Goal: Information Seeking & Learning: Learn about a topic

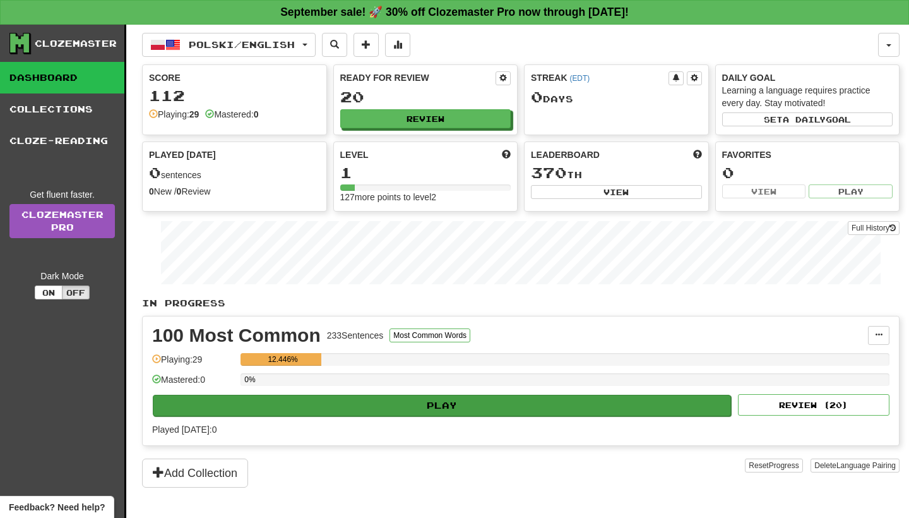
click at [416, 407] on button "Play" at bounding box center [442, 405] width 578 height 21
select select "**"
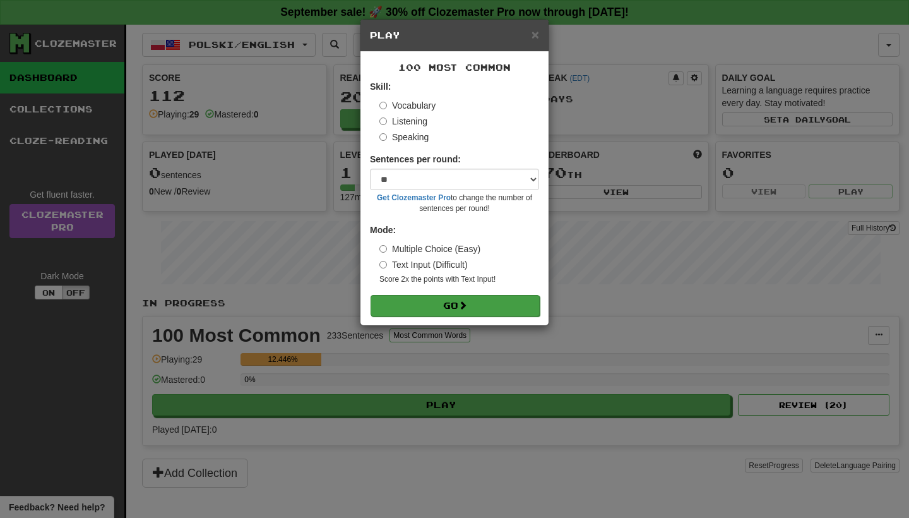
click at [460, 305] on button "Go" at bounding box center [455, 305] width 169 height 21
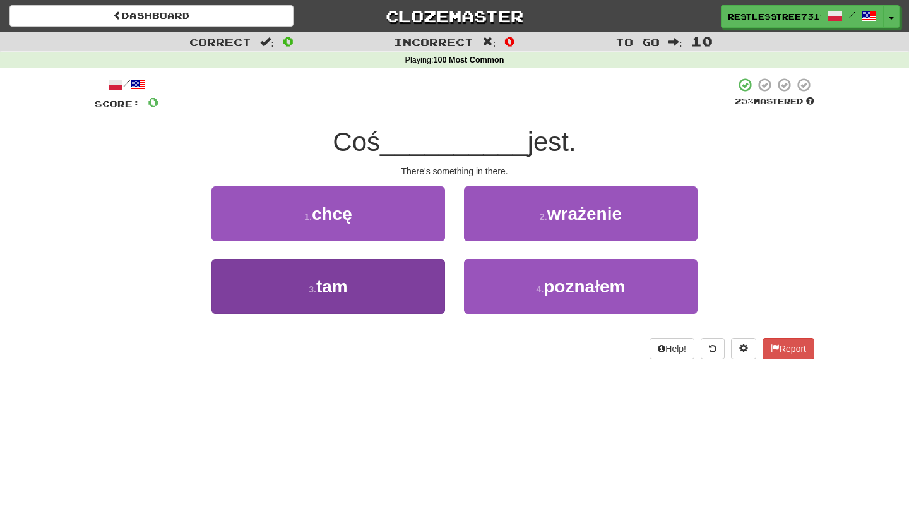
click at [387, 269] on button "3 . tam" at bounding box center [329, 286] width 234 height 55
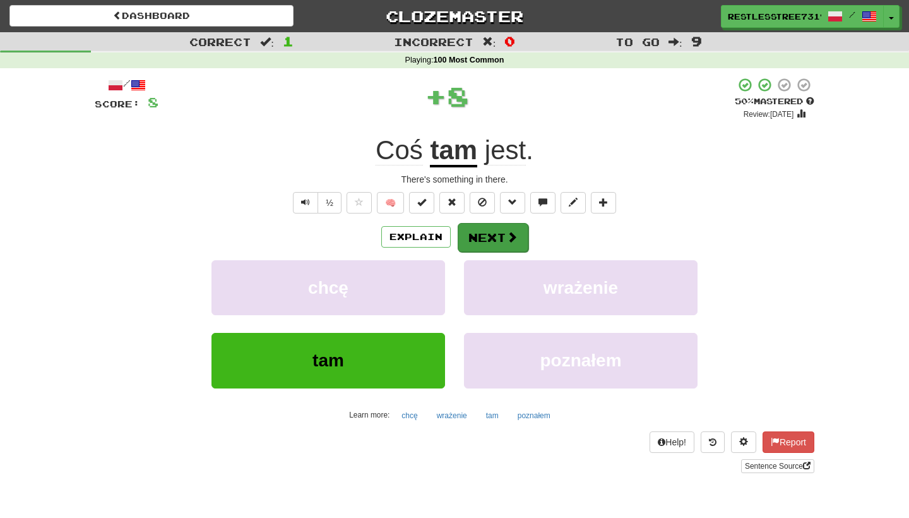
click at [477, 237] on button "Next" at bounding box center [493, 237] width 71 height 29
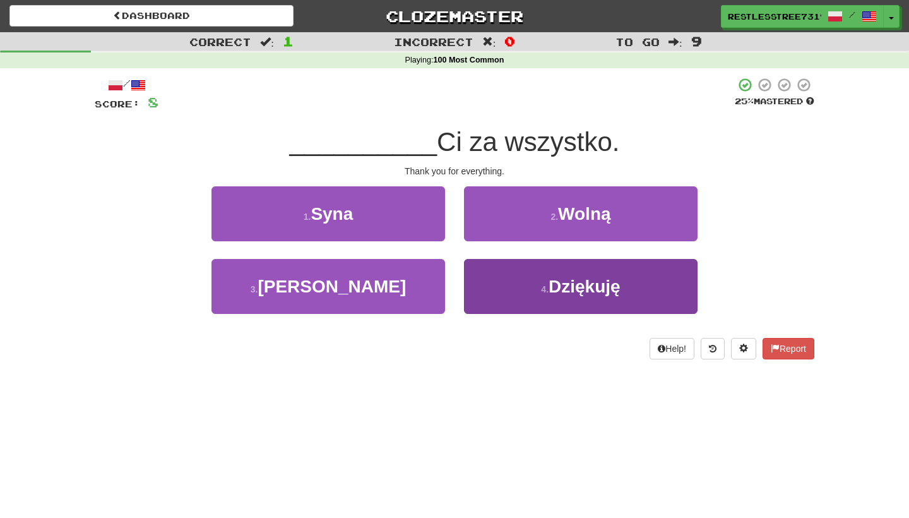
click at [508, 264] on button "4 . Dziękuję" at bounding box center [581, 286] width 234 height 55
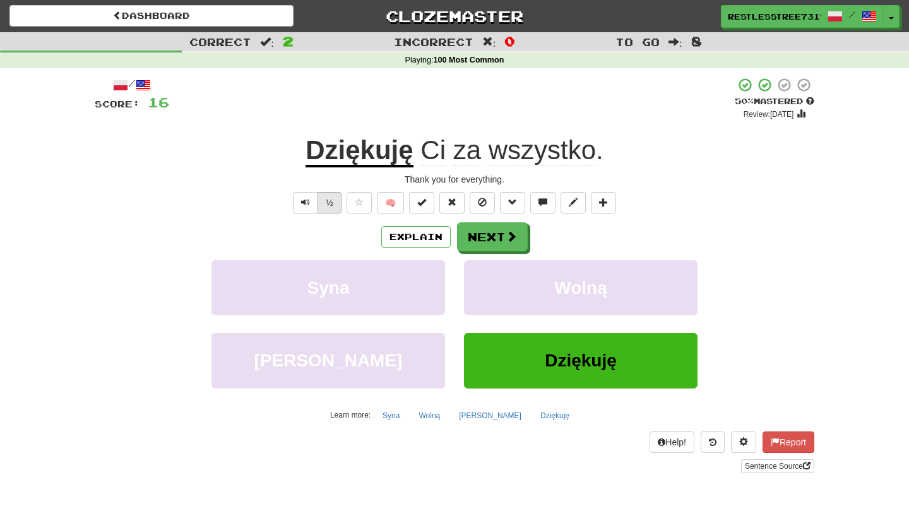
click at [321, 197] on button "½" at bounding box center [330, 202] width 24 height 21
click at [327, 199] on button "½" at bounding box center [330, 202] width 24 height 21
click at [335, 196] on button "½" at bounding box center [330, 202] width 24 height 21
click at [483, 237] on button "Next" at bounding box center [493, 237] width 71 height 29
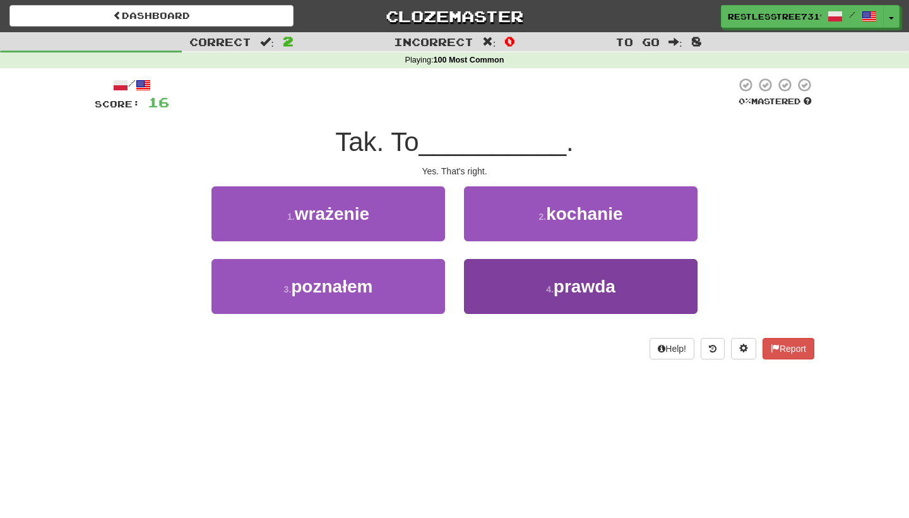
click at [537, 280] on button "4 . prawda" at bounding box center [581, 286] width 234 height 55
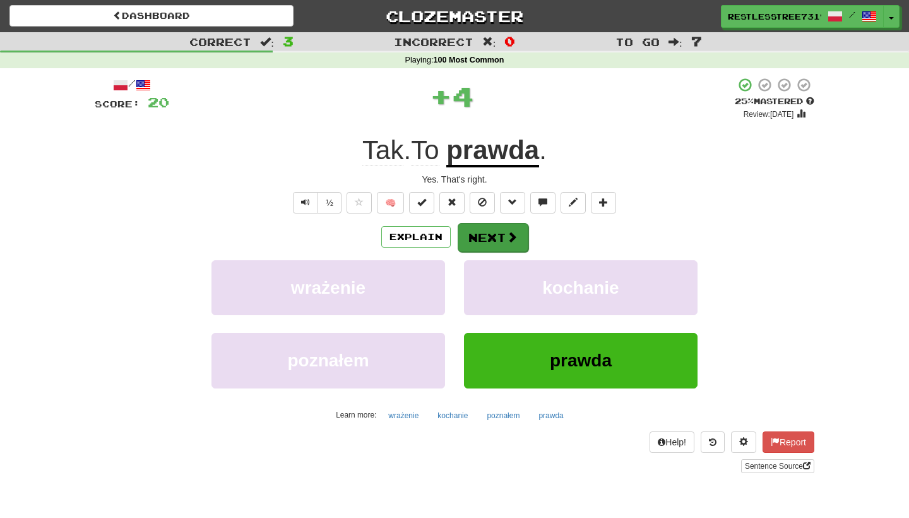
click at [499, 239] on button "Next" at bounding box center [493, 237] width 71 height 29
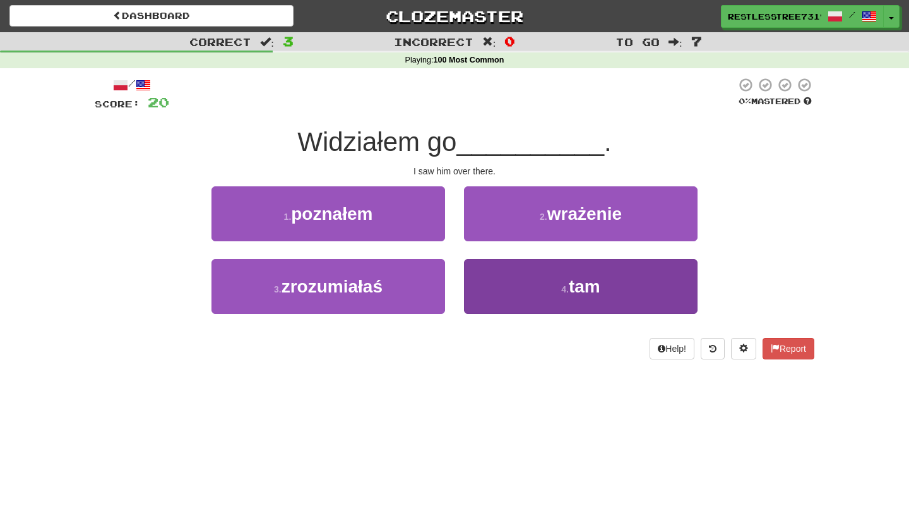
click at [549, 298] on button "4 . tam" at bounding box center [581, 286] width 234 height 55
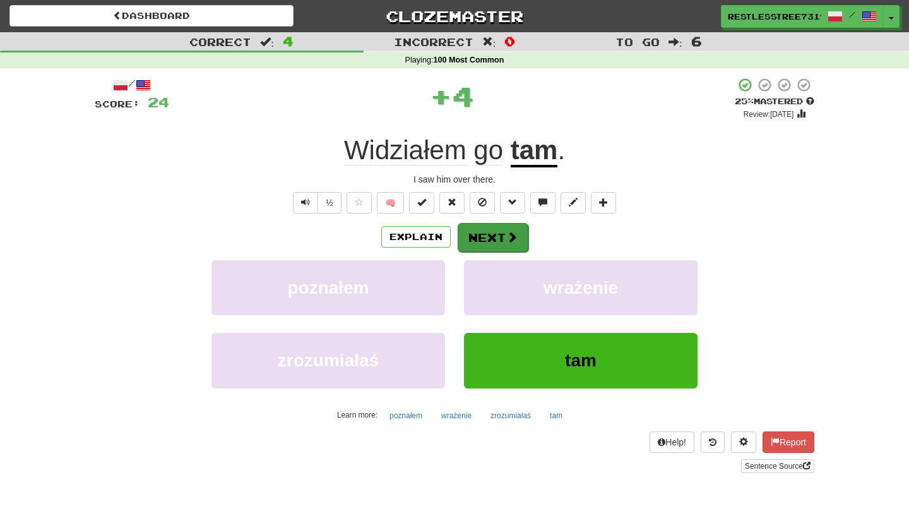
click at [506, 234] on span at bounding box center [511, 236] width 11 height 11
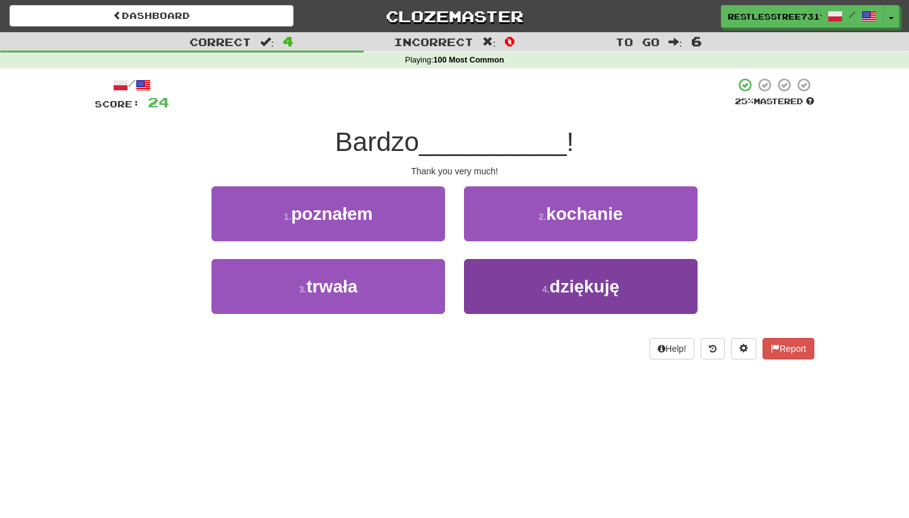
click at [522, 297] on button "4 . dziękuję" at bounding box center [581, 286] width 234 height 55
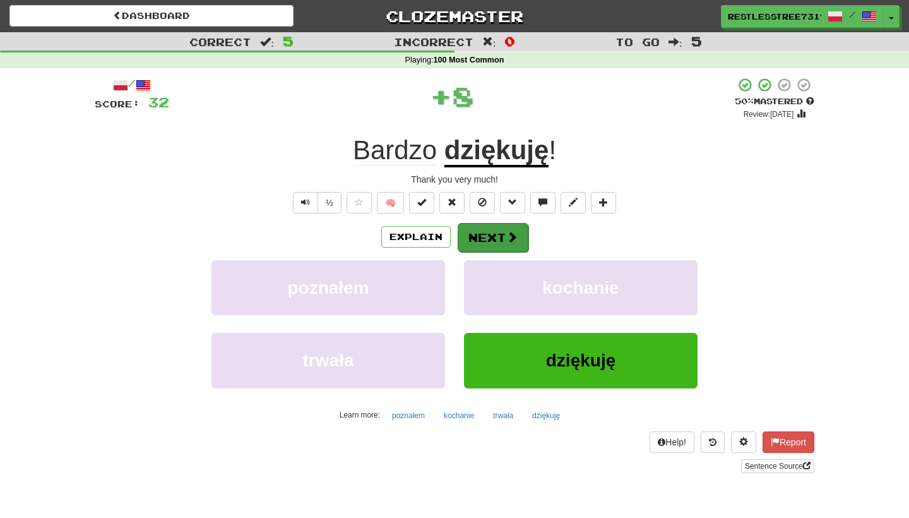
click at [501, 234] on button "Next" at bounding box center [493, 237] width 71 height 29
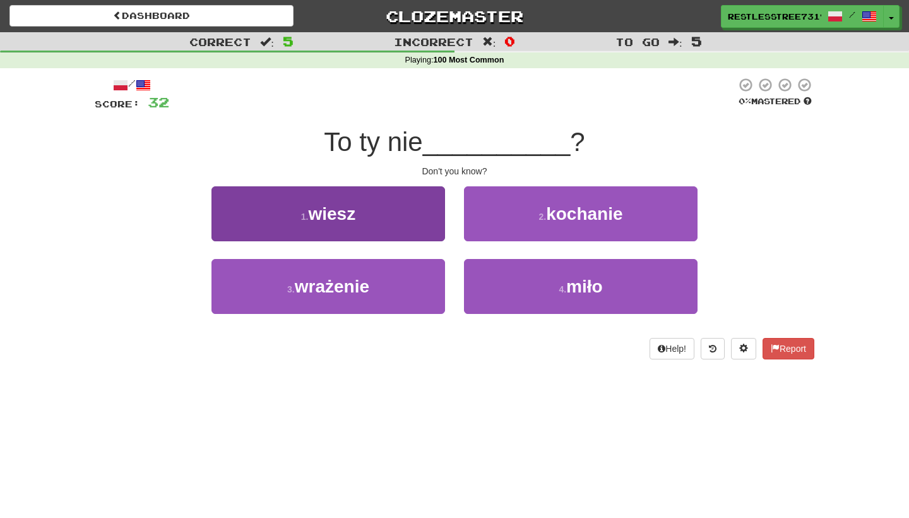
click at [395, 205] on button "1 . wiesz" at bounding box center [329, 213] width 234 height 55
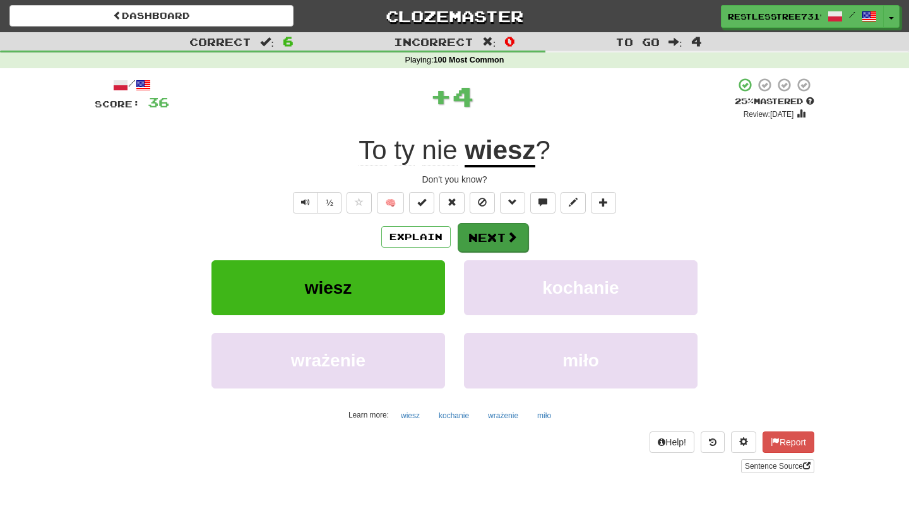
click at [506, 235] on span at bounding box center [511, 236] width 11 height 11
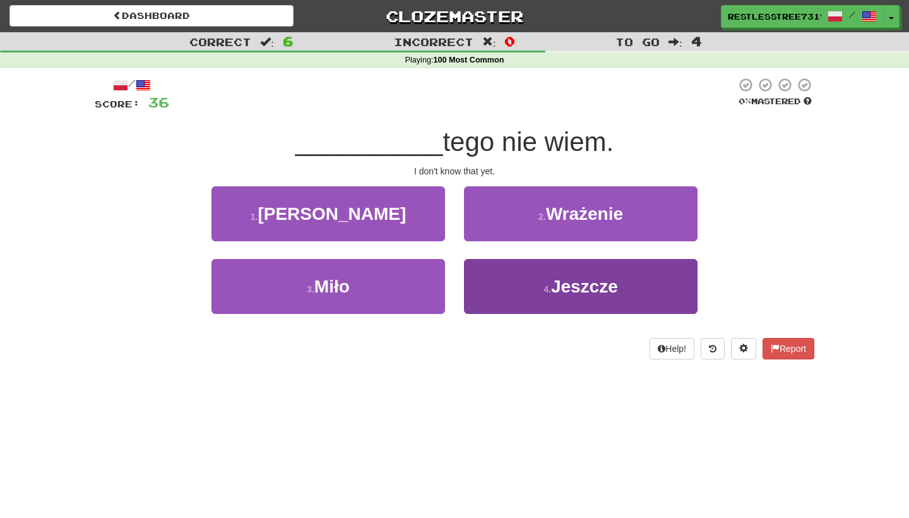
click at [507, 291] on button "4 . Jeszcze" at bounding box center [581, 286] width 234 height 55
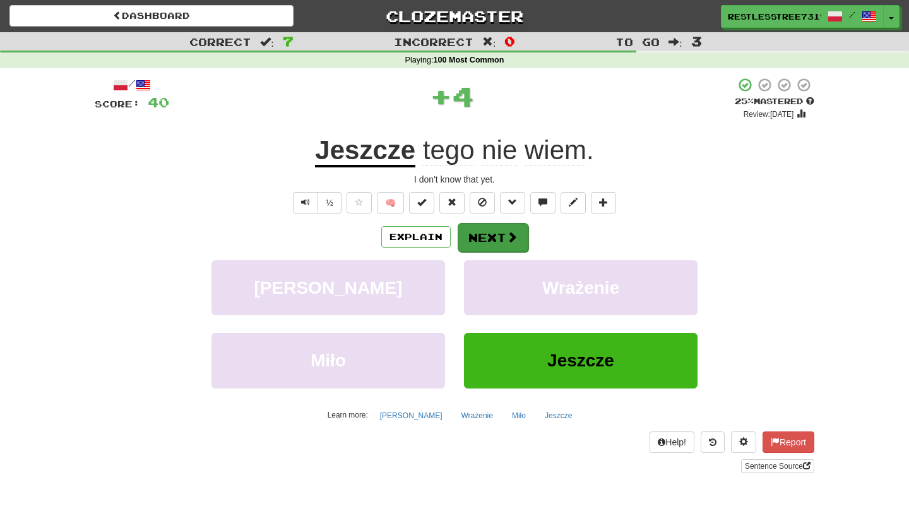
click at [503, 228] on button "Next" at bounding box center [493, 237] width 71 height 29
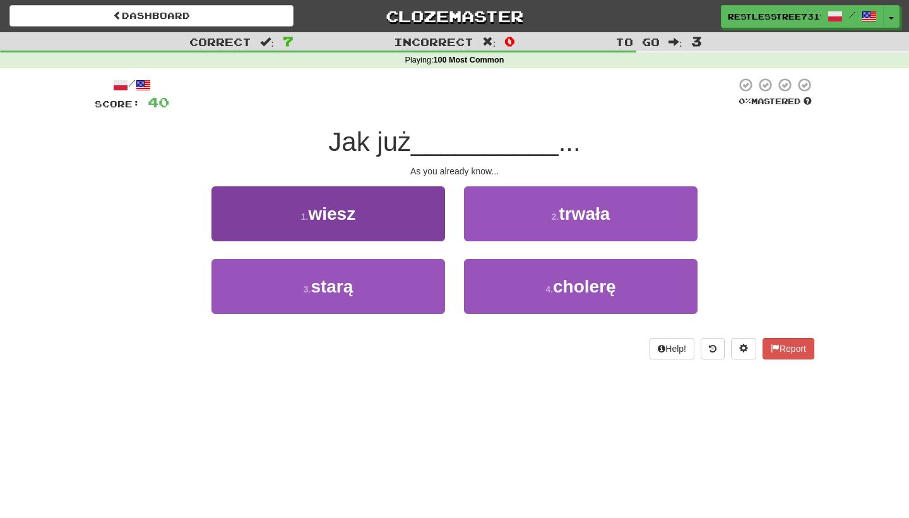
click at [417, 215] on button "1 . wiesz" at bounding box center [329, 213] width 234 height 55
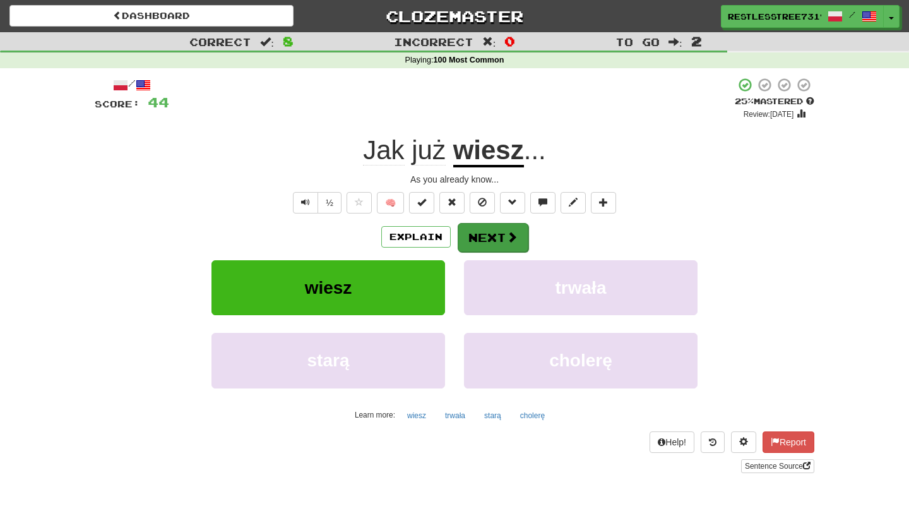
click at [488, 236] on button "Next" at bounding box center [493, 237] width 71 height 29
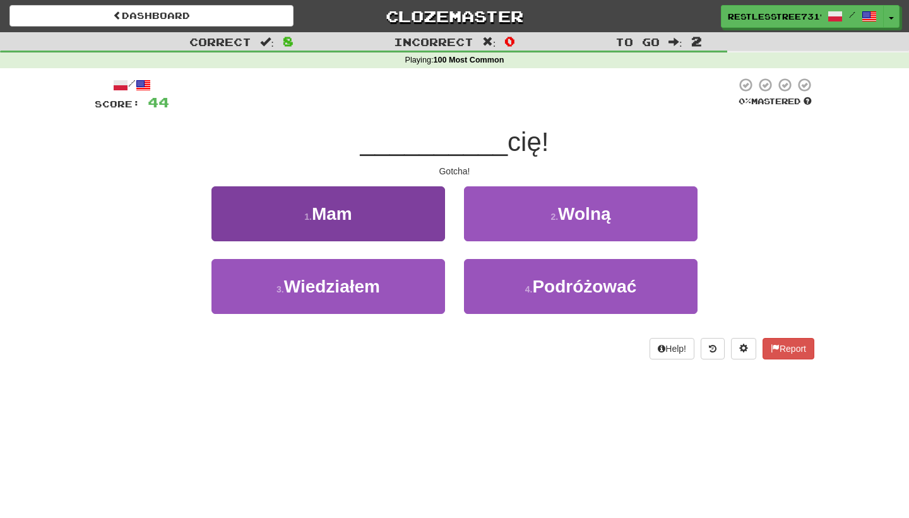
click at [418, 220] on button "1 . Mam" at bounding box center [329, 213] width 234 height 55
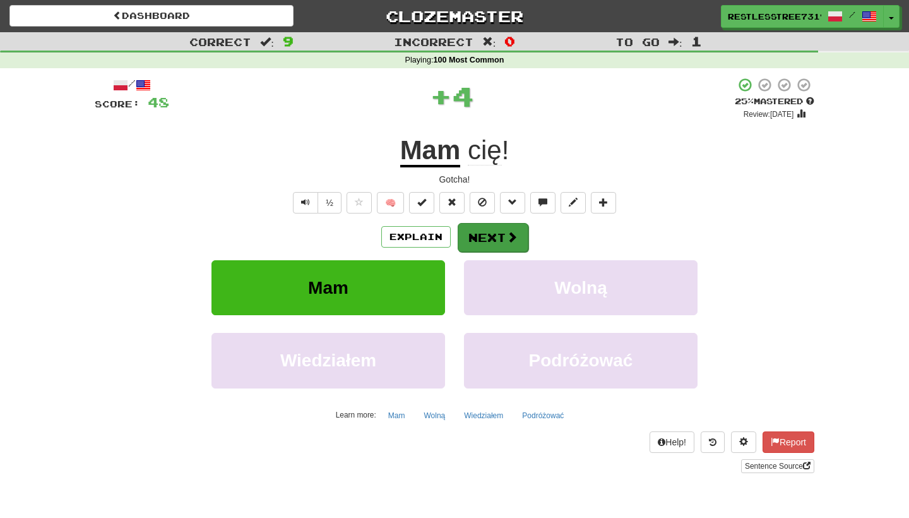
click at [503, 232] on button "Next" at bounding box center [493, 237] width 71 height 29
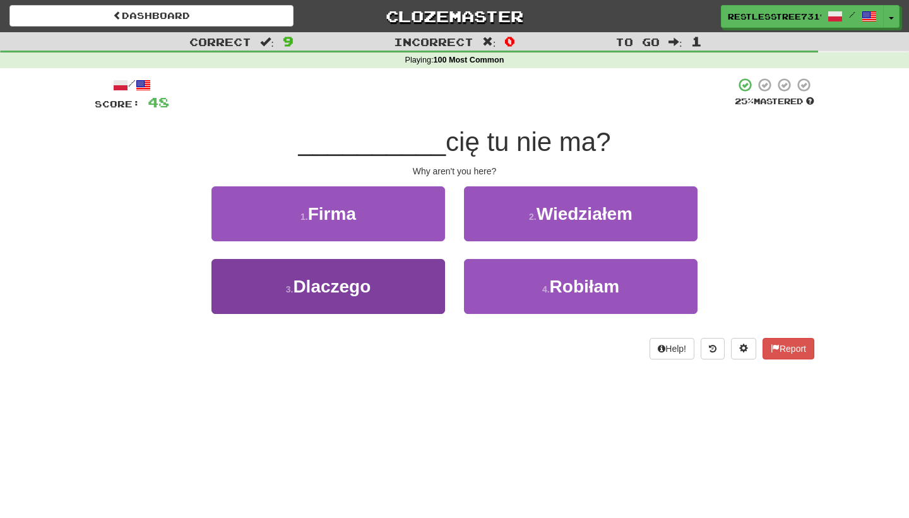
click at [407, 291] on button "3 . Dlaczego" at bounding box center [329, 286] width 234 height 55
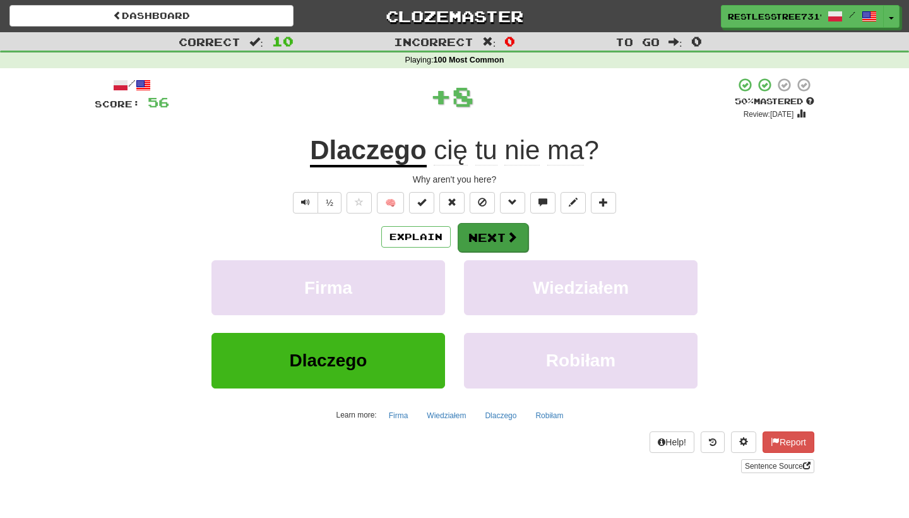
click at [506, 239] on span at bounding box center [511, 236] width 11 height 11
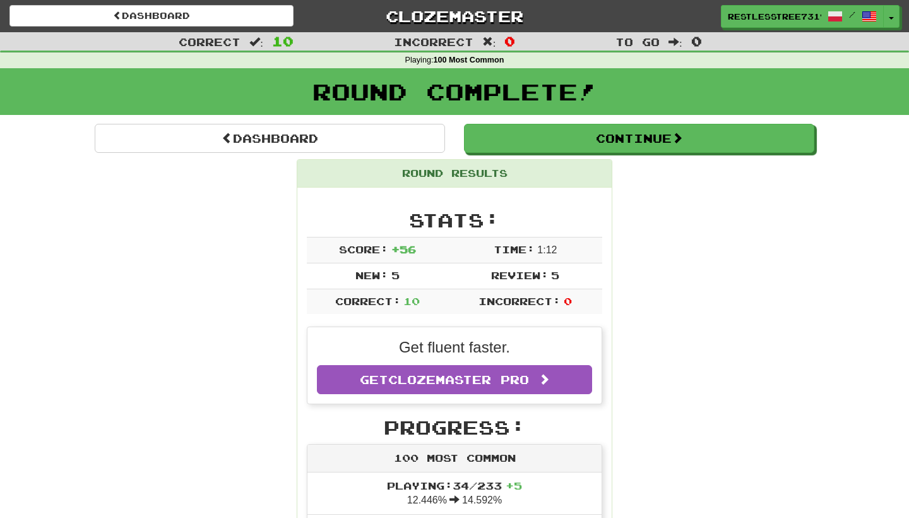
scroll to position [40, 0]
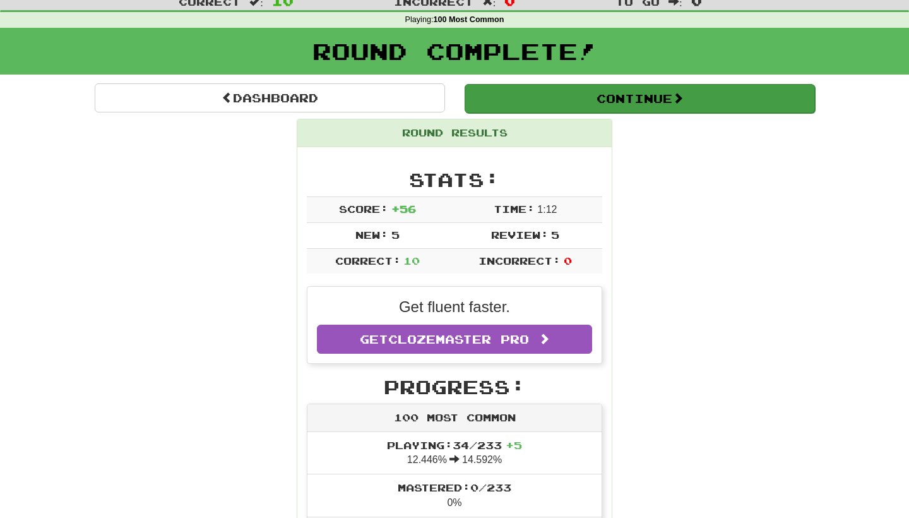
click at [613, 93] on button "Continue" at bounding box center [640, 98] width 350 height 29
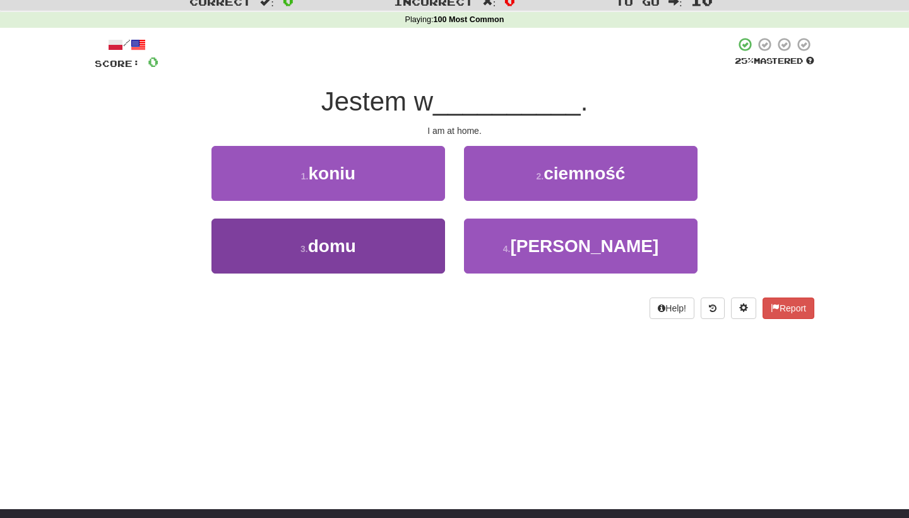
click at [362, 255] on button "3 . domu" at bounding box center [329, 246] width 234 height 55
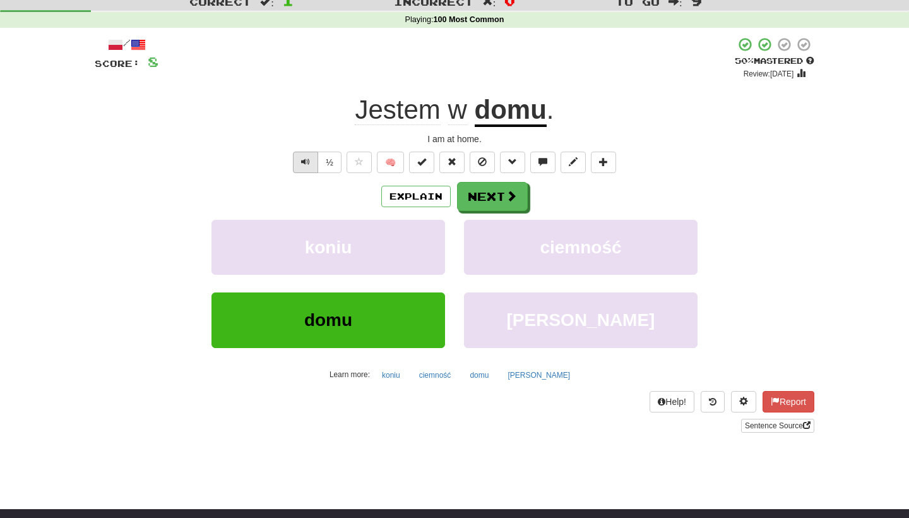
click at [303, 164] on span "Text-to-speech controls" at bounding box center [305, 161] width 9 height 9
click at [477, 189] on button "Next" at bounding box center [493, 197] width 71 height 29
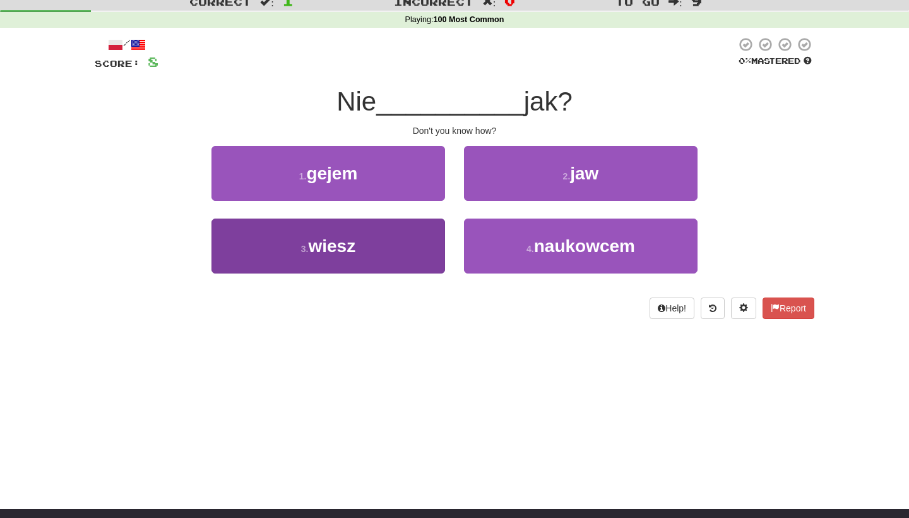
click at [420, 240] on button "3 . wiesz" at bounding box center [329, 246] width 234 height 55
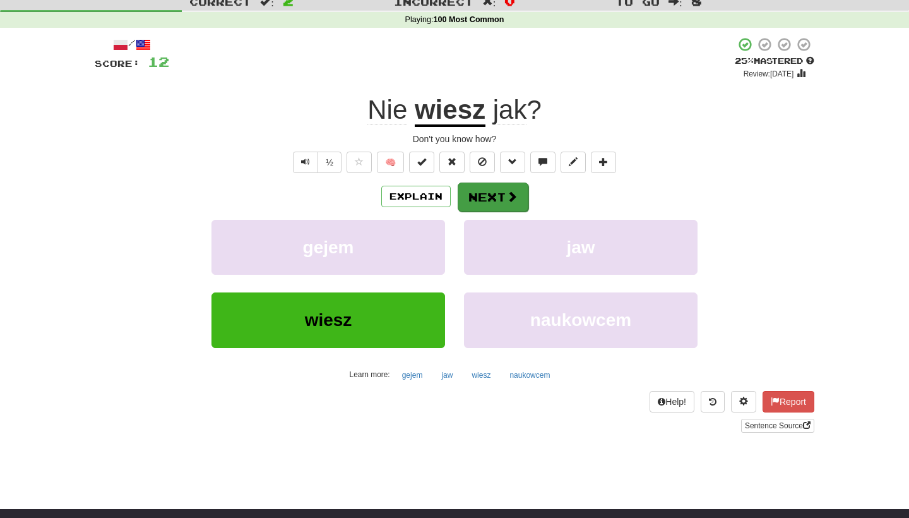
click at [491, 191] on button "Next" at bounding box center [493, 197] width 71 height 29
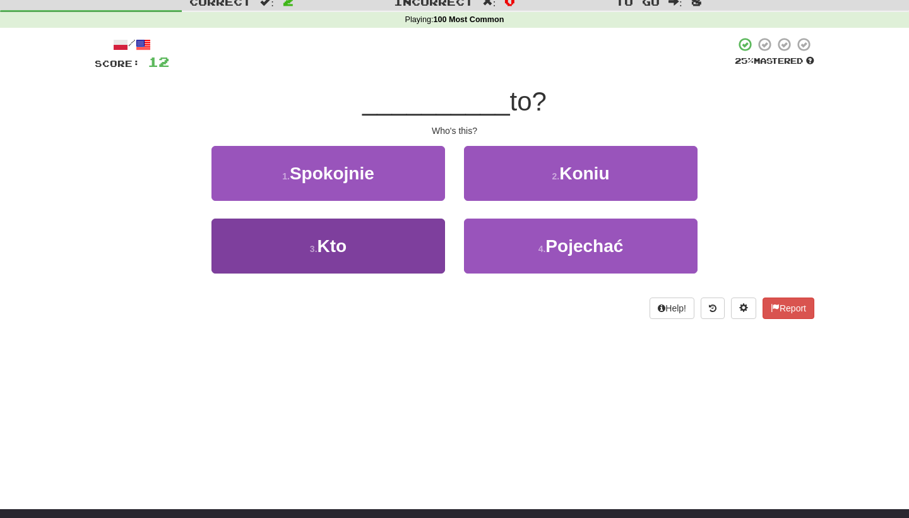
click at [419, 238] on button "3 . Kto" at bounding box center [329, 246] width 234 height 55
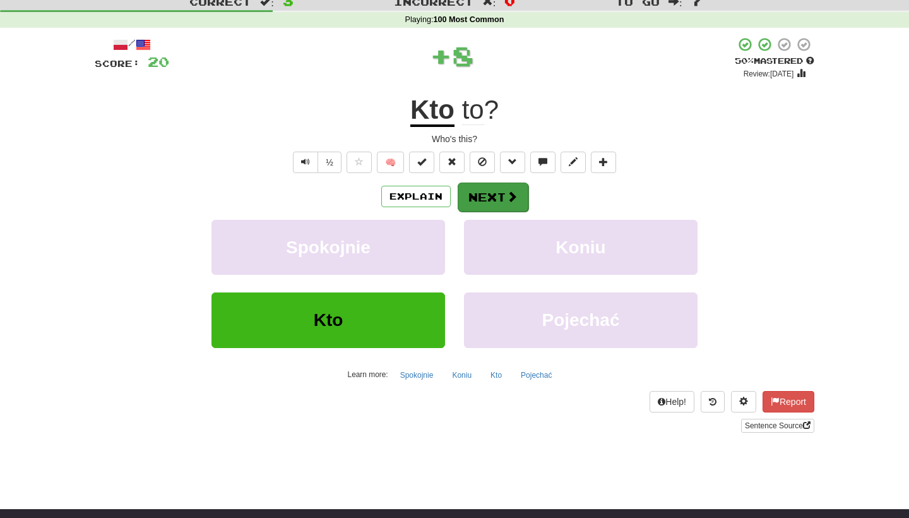
click at [510, 183] on button "Next" at bounding box center [493, 197] width 71 height 29
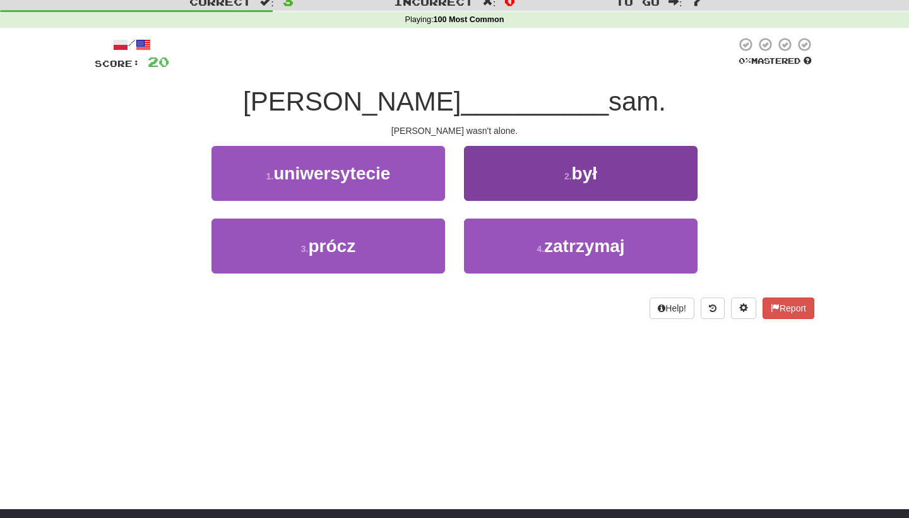
click at [517, 161] on button "2 . był" at bounding box center [581, 173] width 234 height 55
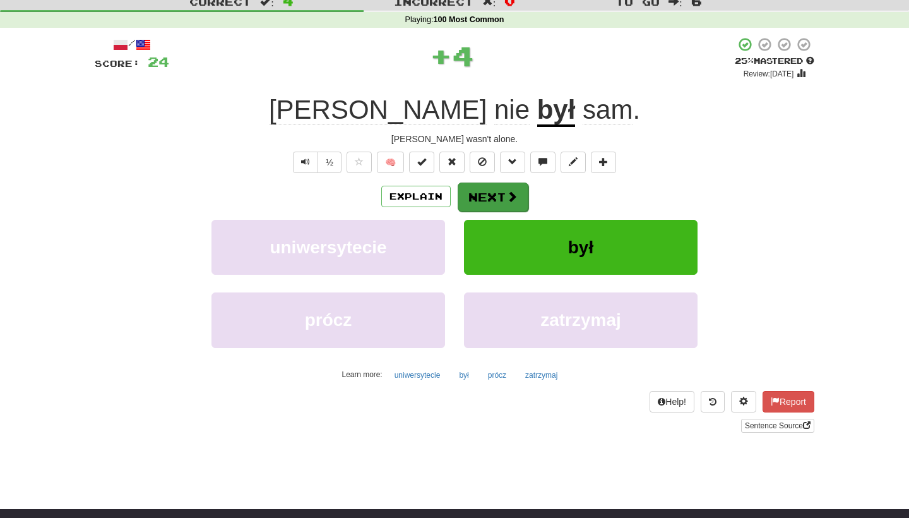
click at [506, 191] on span at bounding box center [511, 196] width 11 height 11
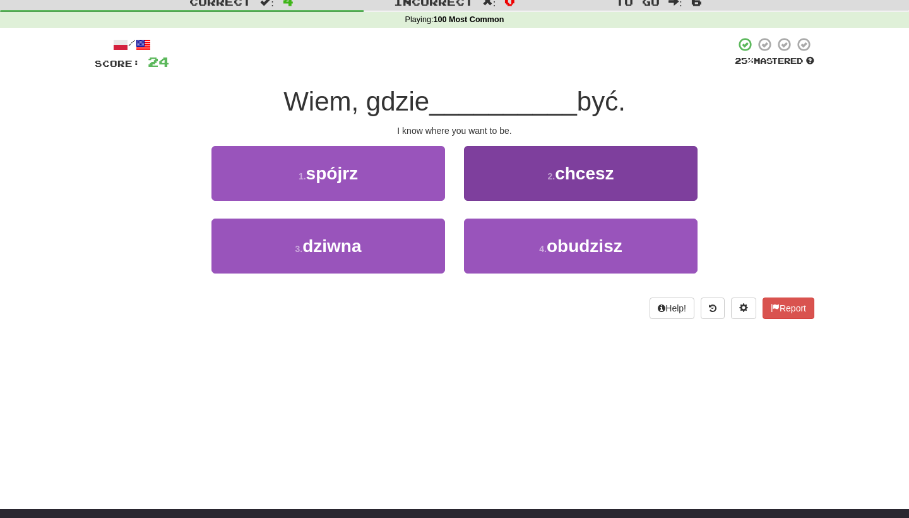
click at [501, 160] on button "2 . chcesz" at bounding box center [581, 173] width 234 height 55
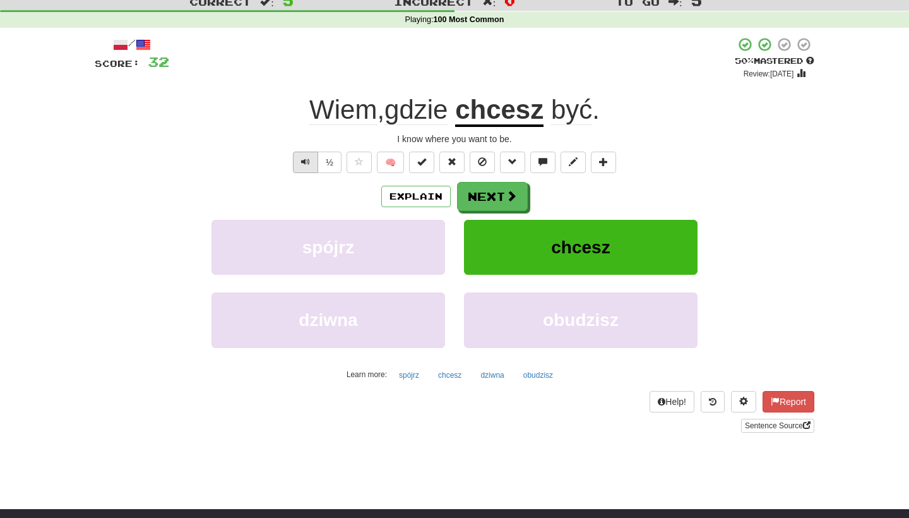
click at [304, 160] on span "Text-to-speech controls" at bounding box center [305, 161] width 9 height 9
click at [336, 162] on button "½" at bounding box center [330, 162] width 24 height 21
click at [462, 110] on u "chcesz" at bounding box center [499, 111] width 88 height 32
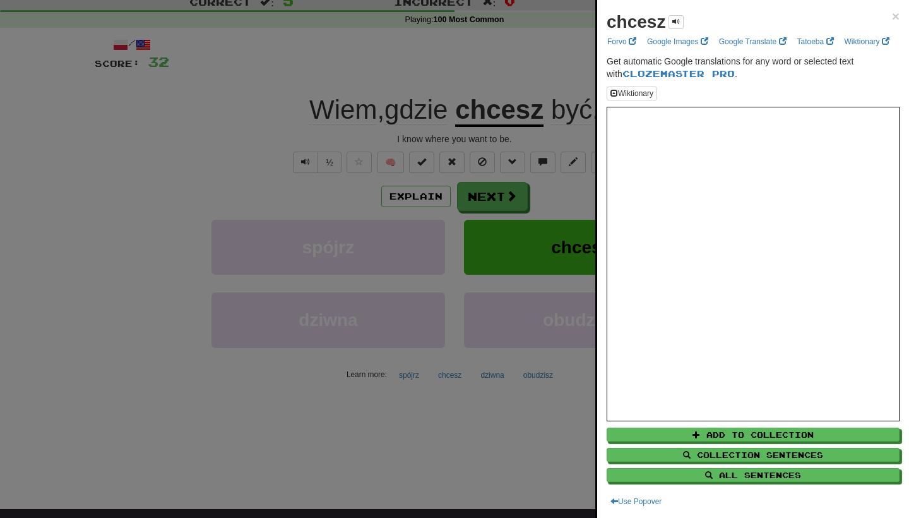
click at [524, 160] on div at bounding box center [454, 259] width 909 height 518
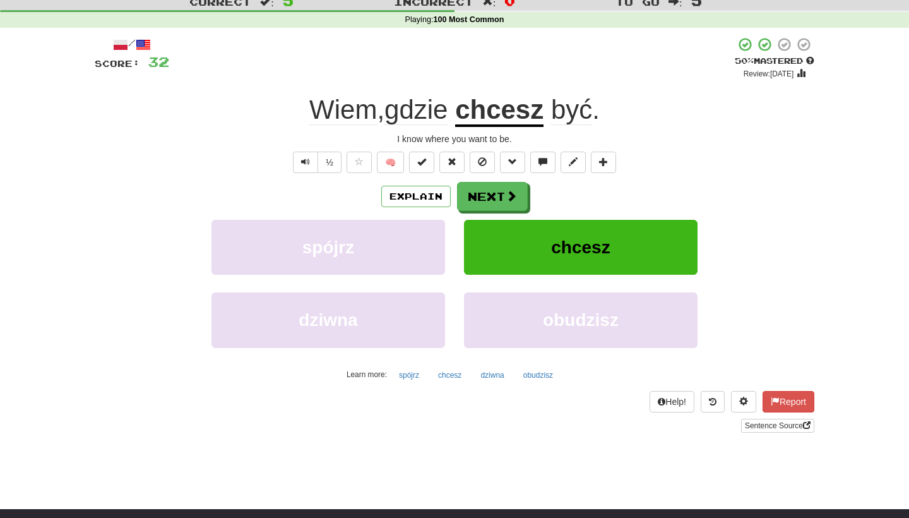
click at [486, 112] on u "chcesz" at bounding box center [499, 111] width 88 height 32
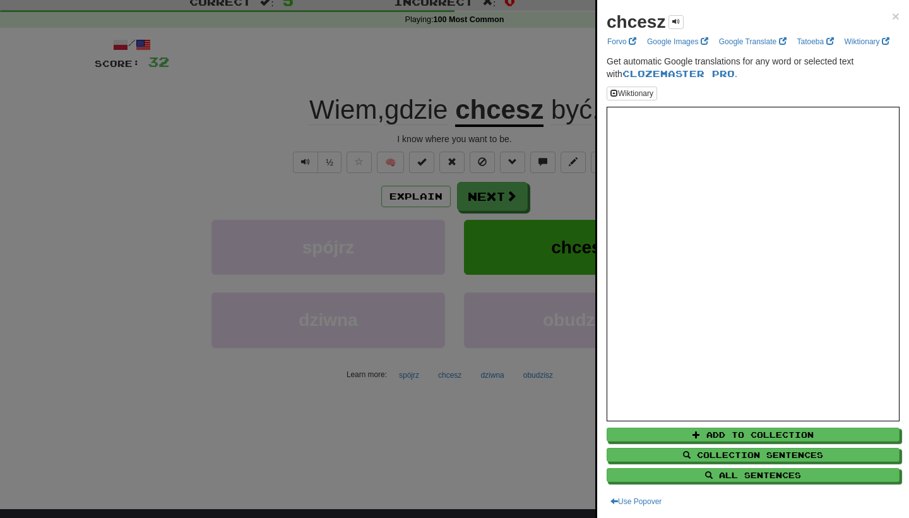
click at [601, 213] on div "chcesz × Forvo Google Images Google Translate Tatoeba Wiktionary Get automatic …" at bounding box center [753, 259] width 312 height 518
click at [562, 212] on div at bounding box center [454, 259] width 909 height 518
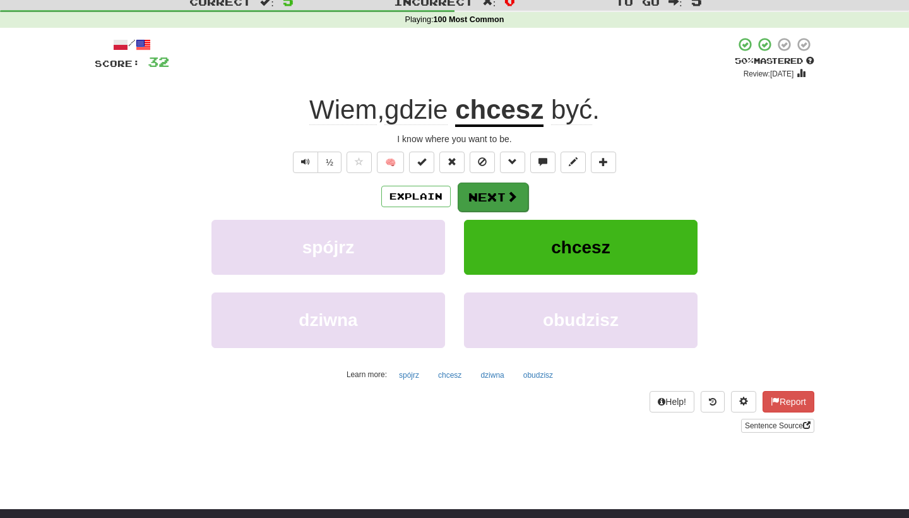
click at [503, 193] on button "Next" at bounding box center [493, 197] width 71 height 29
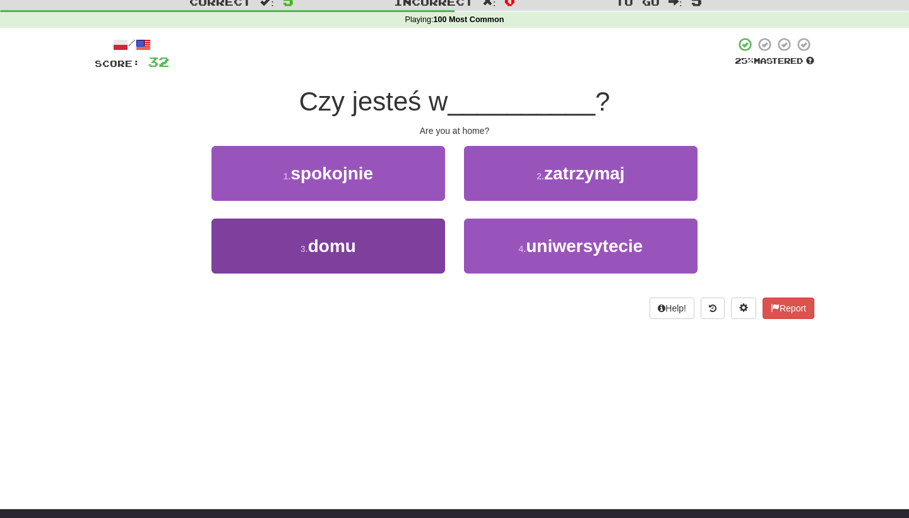
click at [374, 250] on button "3 . domu" at bounding box center [329, 246] width 234 height 55
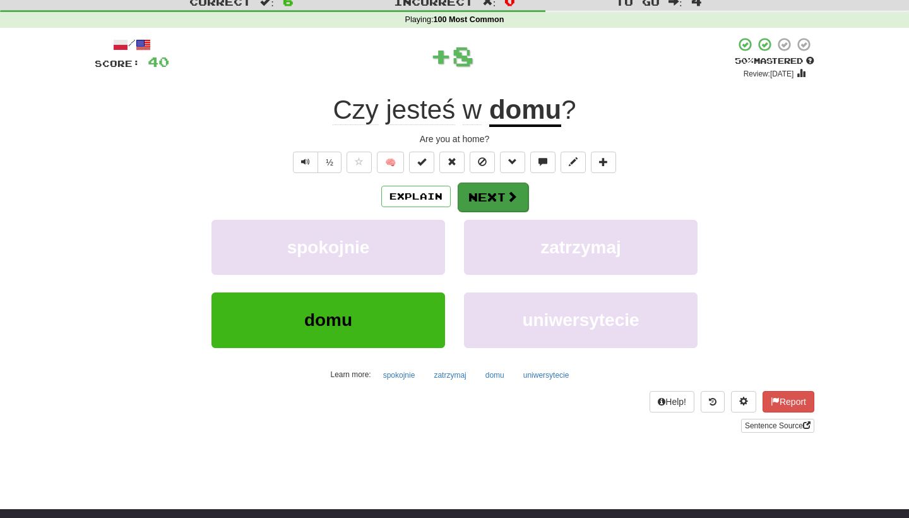
click at [506, 193] on span at bounding box center [511, 196] width 11 height 11
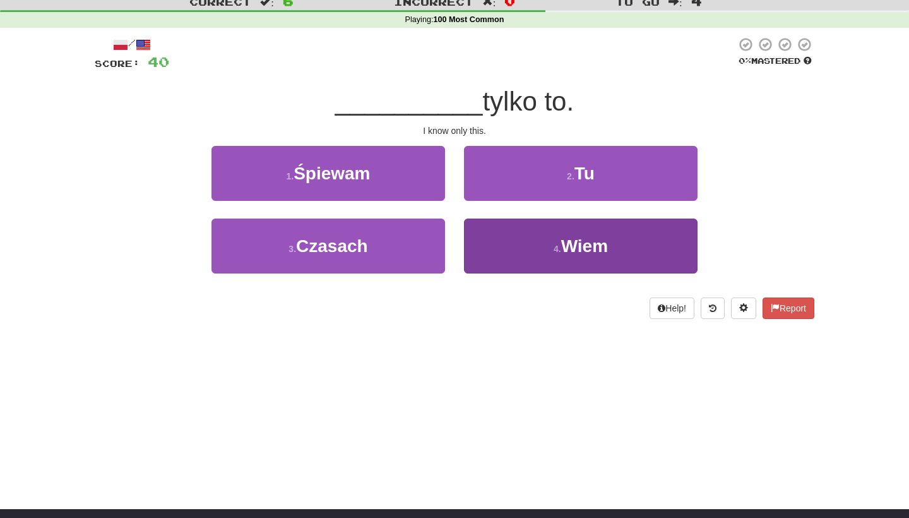
click at [493, 236] on button "4 . Wiem" at bounding box center [581, 246] width 234 height 55
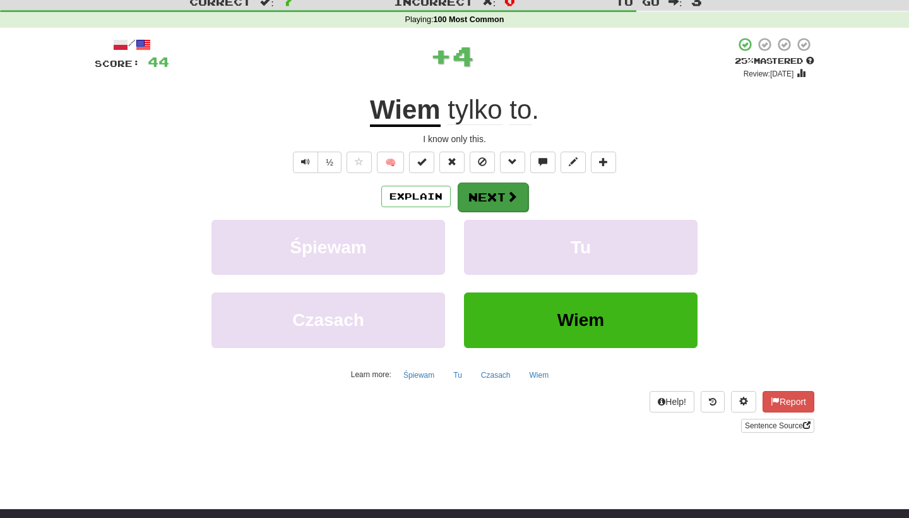
click at [477, 189] on button "Next" at bounding box center [493, 197] width 71 height 29
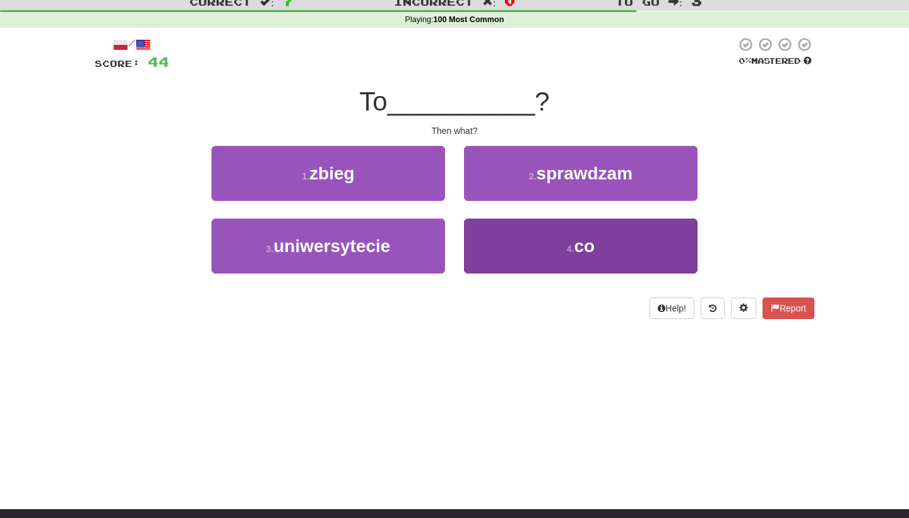
click at [502, 239] on button "4 . co" at bounding box center [581, 246] width 234 height 55
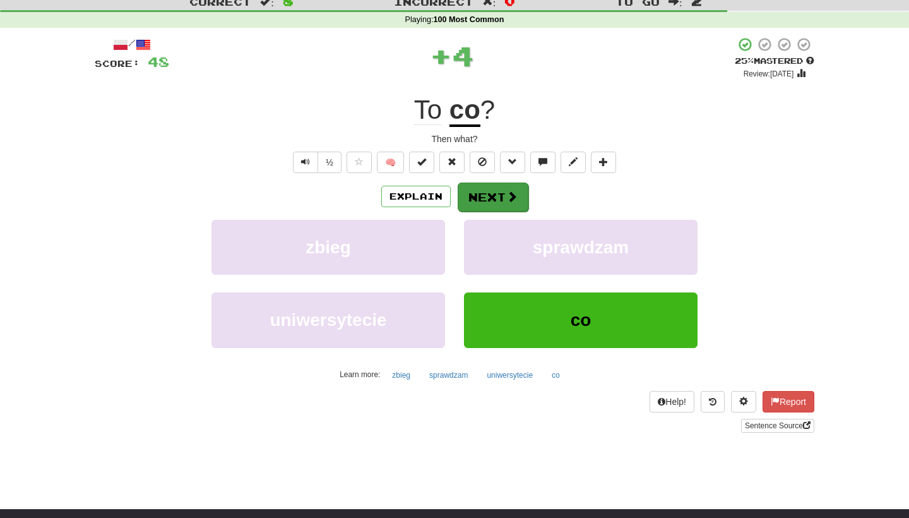
click at [491, 191] on button "Next" at bounding box center [493, 197] width 71 height 29
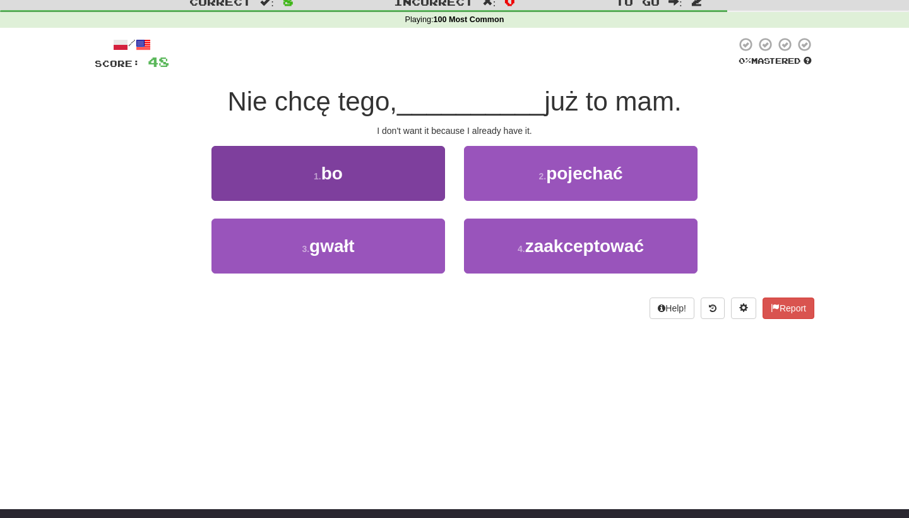
click at [402, 167] on button "1 . bo" at bounding box center [329, 173] width 234 height 55
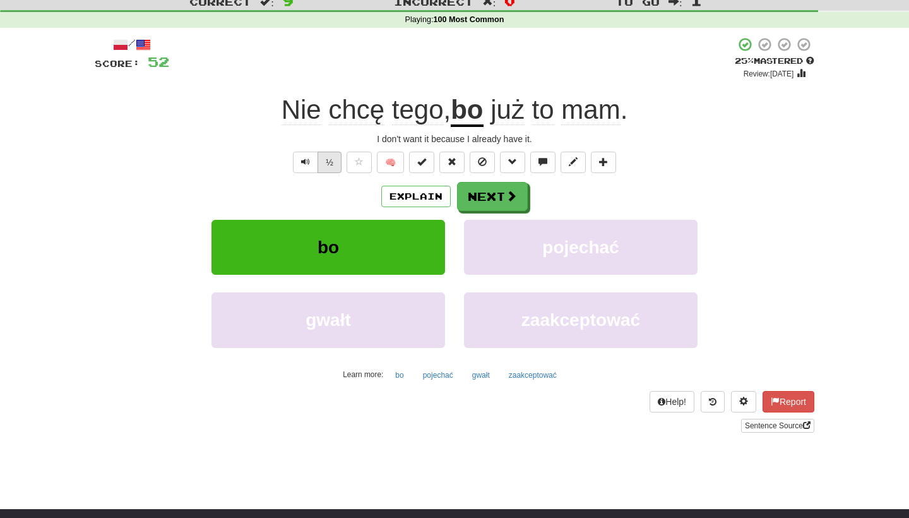
click at [335, 161] on button "½" at bounding box center [330, 162] width 24 height 21
click at [470, 196] on button "Next" at bounding box center [493, 197] width 71 height 29
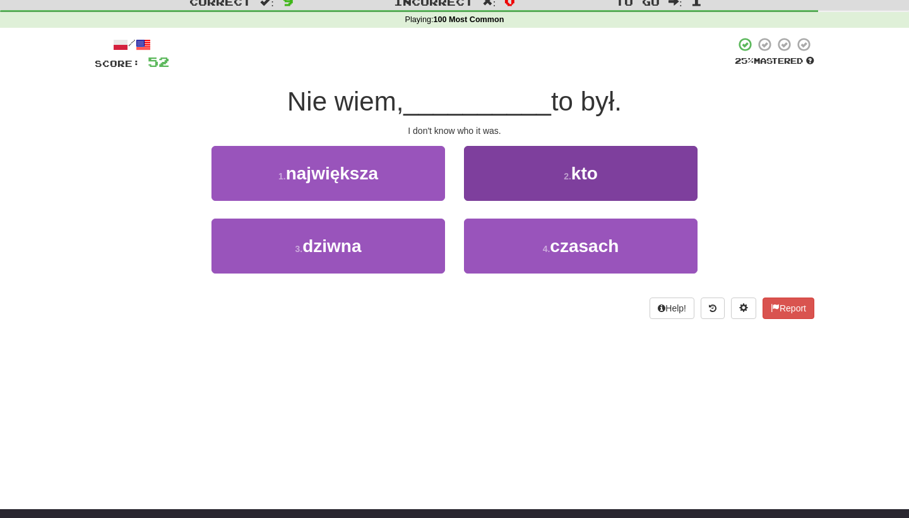
click at [501, 189] on button "2 . kto" at bounding box center [581, 173] width 234 height 55
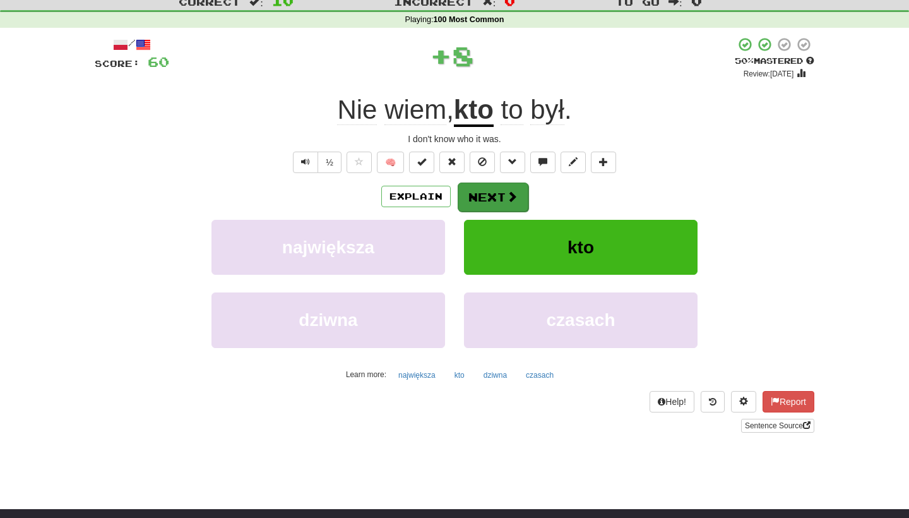
click at [497, 198] on button "Next" at bounding box center [493, 197] width 71 height 29
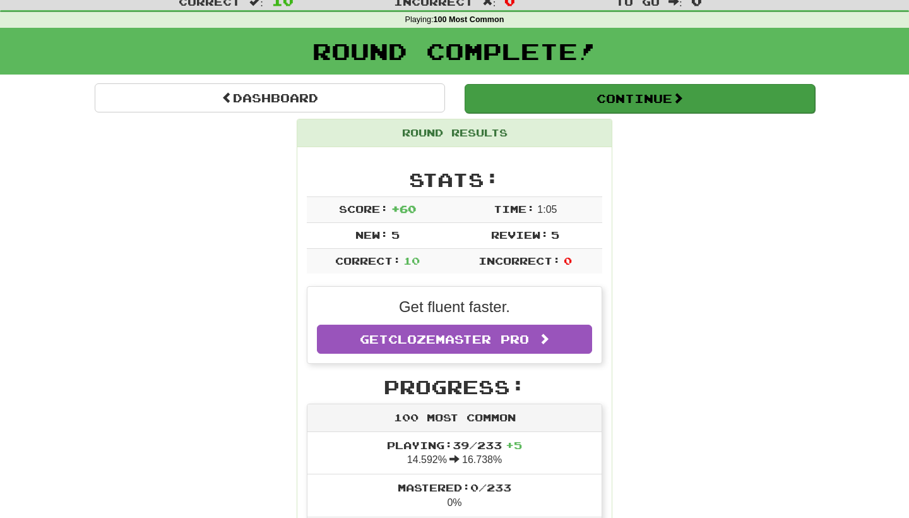
click at [590, 99] on button "Continue" at bounding box center [640, 98] width 350 height 29
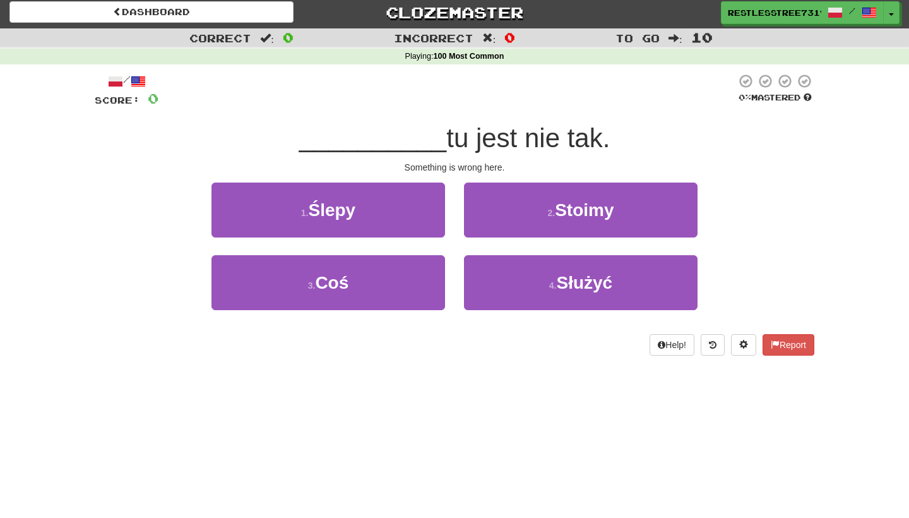
scroll to position [0, 0]
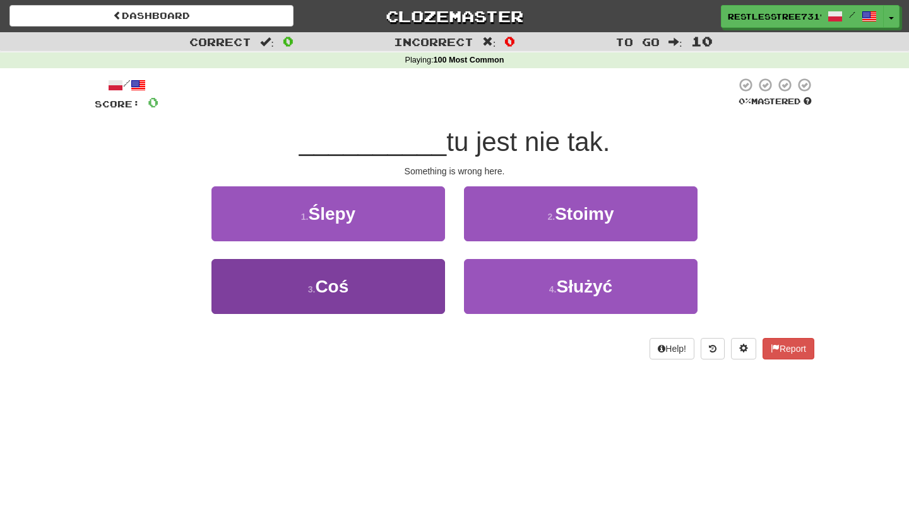
click at [395, 289] on button "3 . Coś" at bounding box center [329, 286] width 234 height 55
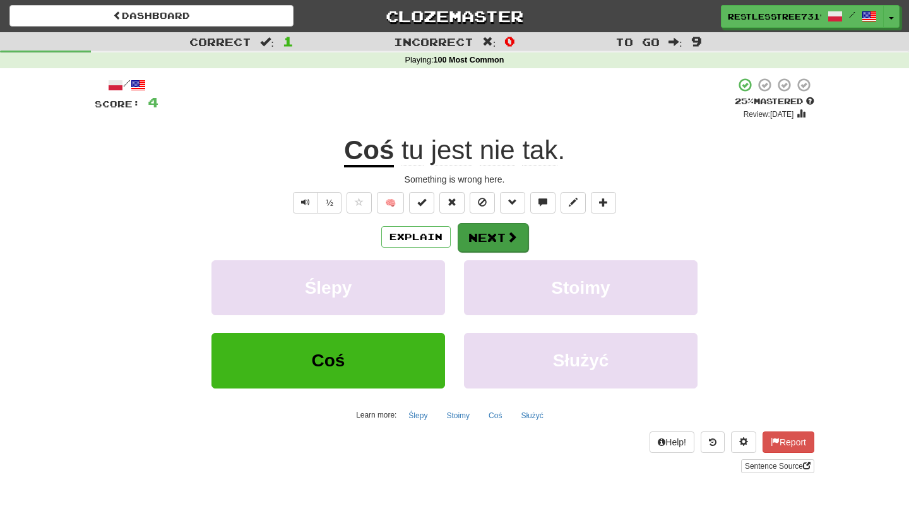
click at [484, 236] on button "Next" at bounding box center [493, 237] width 71 height 29
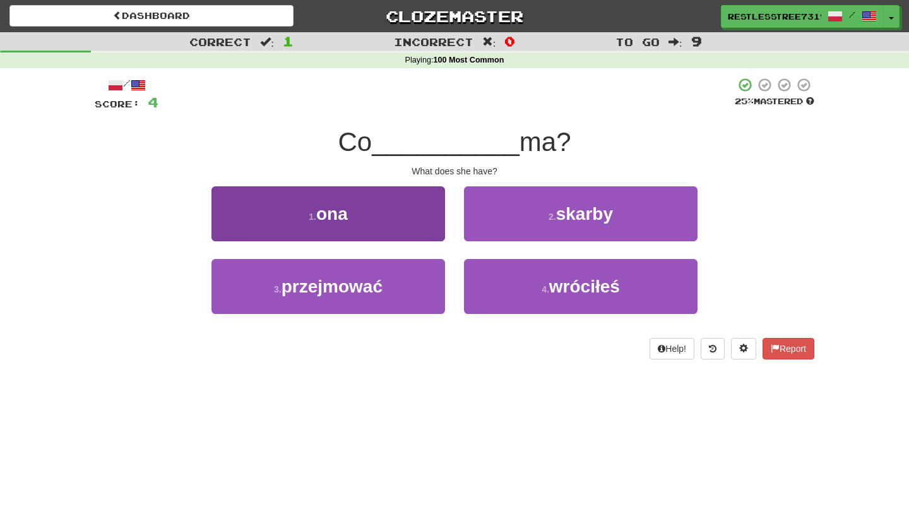
click at [383, 223] on button "1 . ona" at bounding box center [329, 213] width 234 height 55
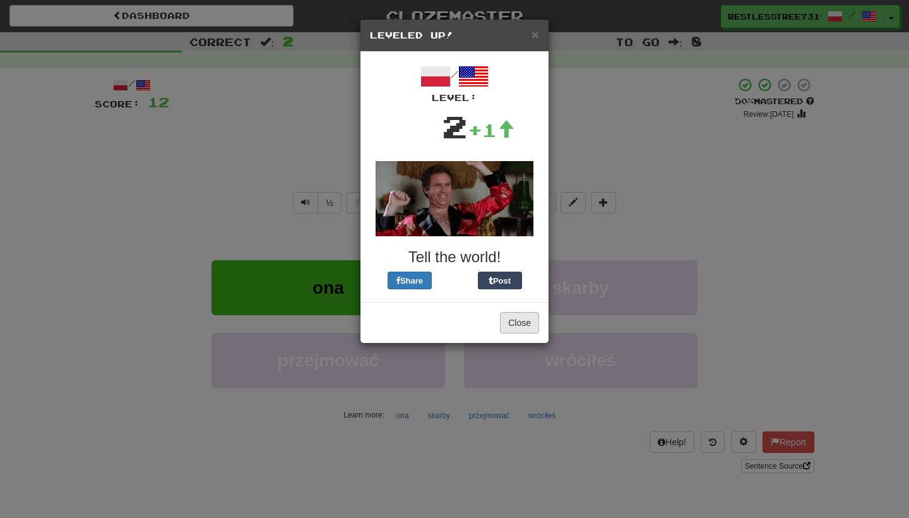
click at [519, 319] on button "Close" at bounding box center [519, 322] width 39 height 21
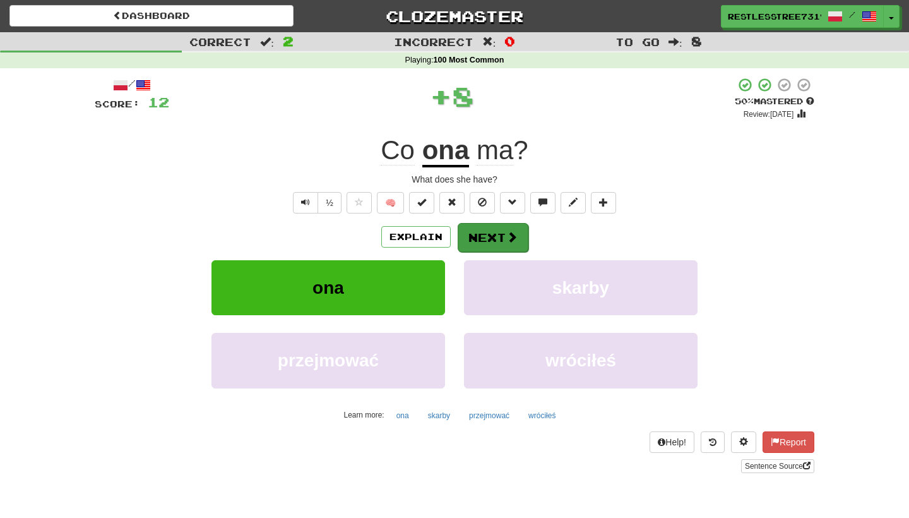
click at [496, 239] on button "Next" at bounding box center [493, 237] width 71 height 29
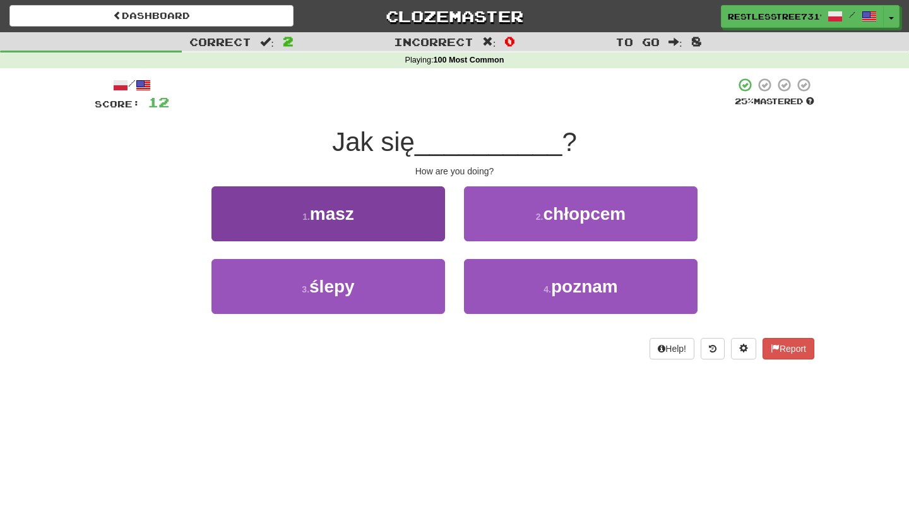
click at [419, 231] on button "1 . masz" at bounding box center [329, 213] width 234 height 55
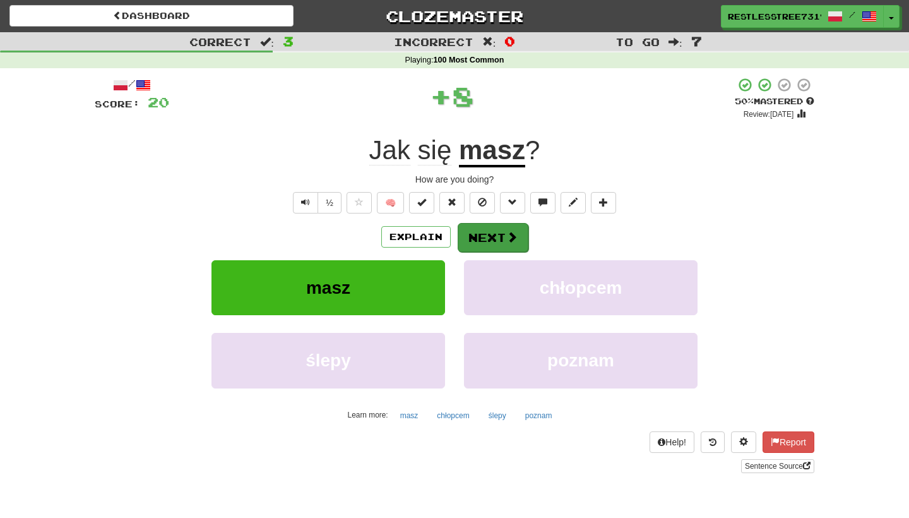
click at [469, 237] on button "Next" at bounding box center [493, 237] width 71 height 29
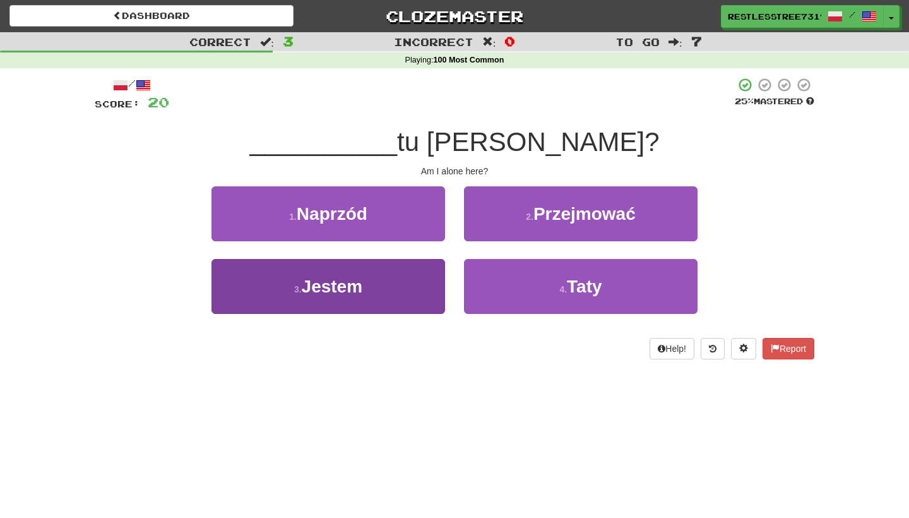
click at [400, 294] on button "3 . Jestem" at bounding box center [329, 286] width 234 height 55
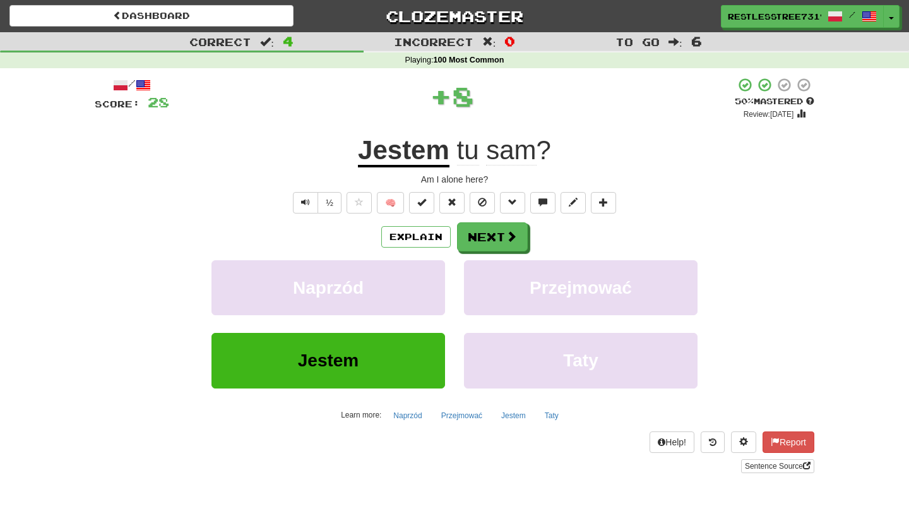
click at [513, 251] on div "Explain Next Naprzód Przejmować Jestem Taty Learn more: Naprzód Przejmować Jest…" at bounding box center [455, 323] width 720 height 203
click at [505, 237] on button "Next" at bounding box center [493, 237] width 71 height 29
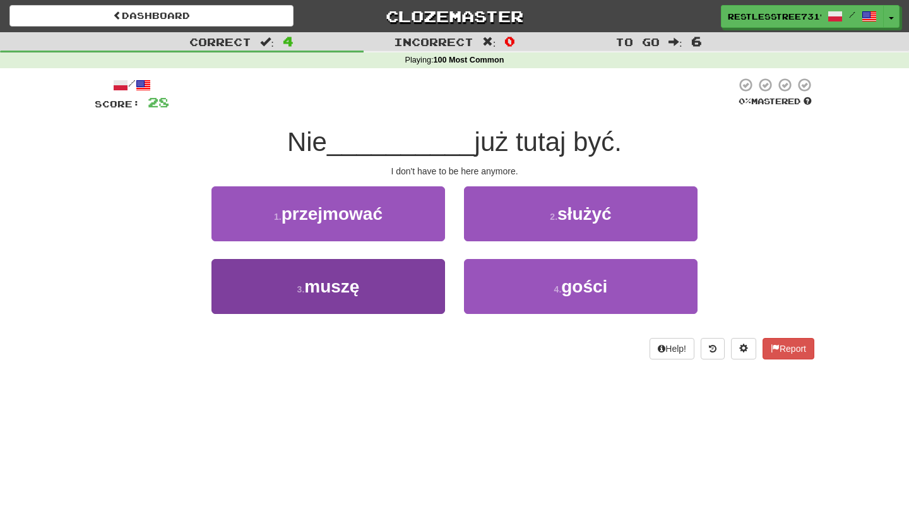
click at [401, 285] on button "3 . muszę" at bounding box center [329, 286] width 234 height 55
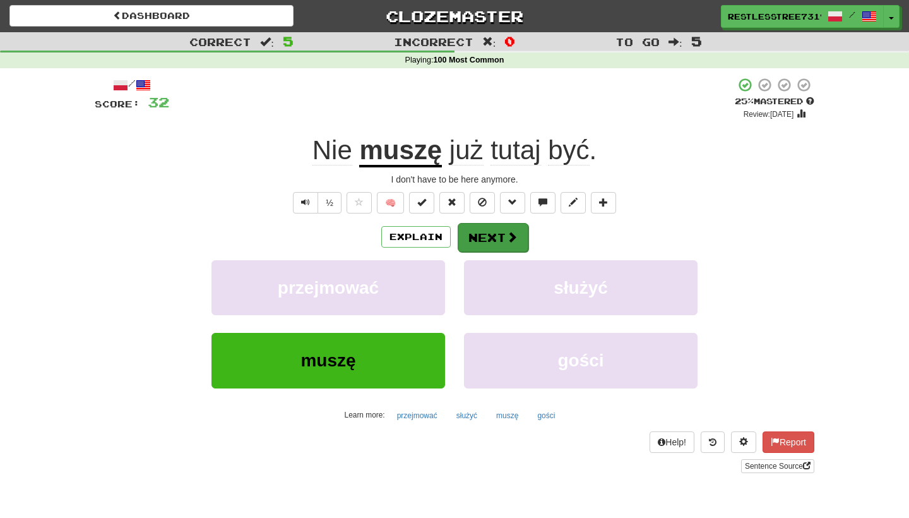
click at [514, 224] on button "Next" at bounding box center [493, 237] width 71 height 29
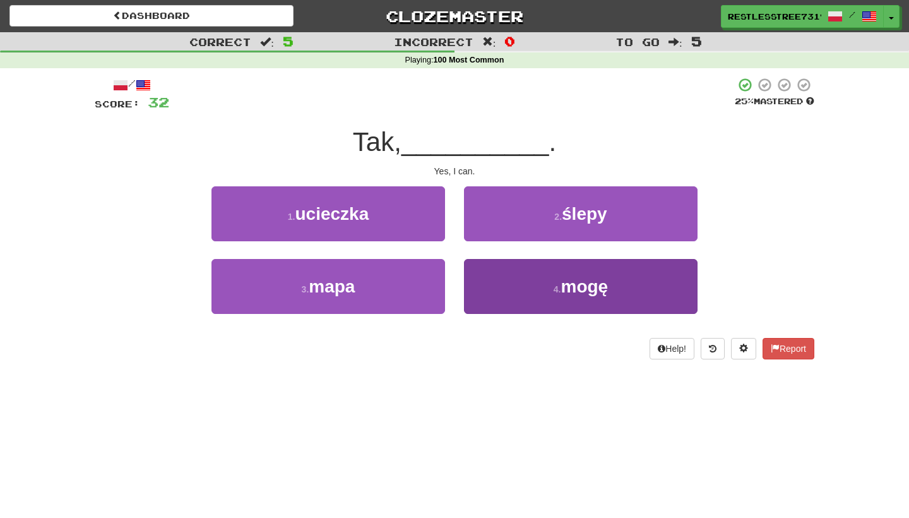
click at [518, 286] on button "4 . mogę" at bounding box center [581, 286] width 234 height 55
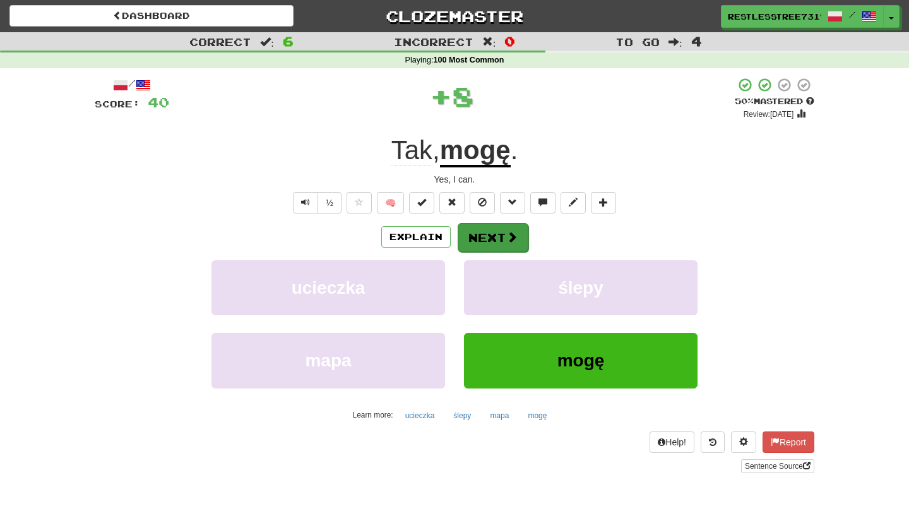
click at [516, 244] on button "Next" at bounding box center [493, 237] width 71 height 29
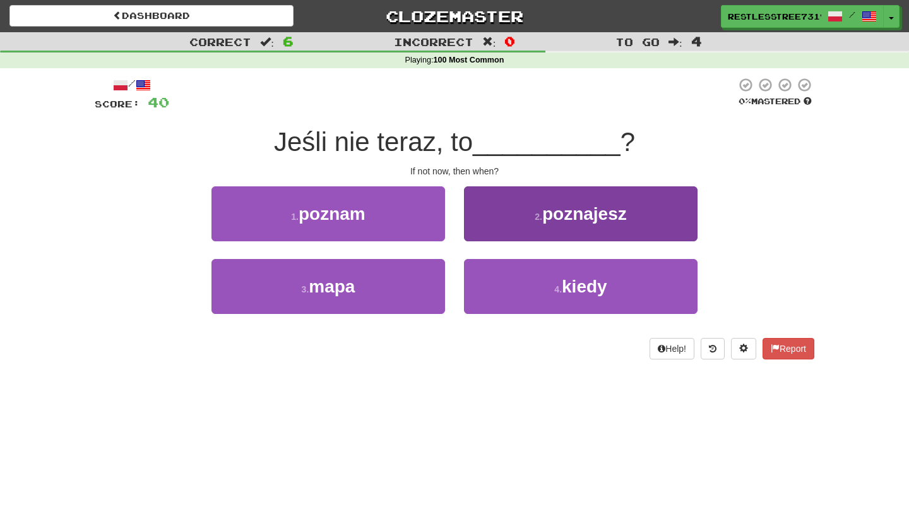
click at [563, 277] on span "kiedy" at bounding box center [584, 287] width 45 height 20
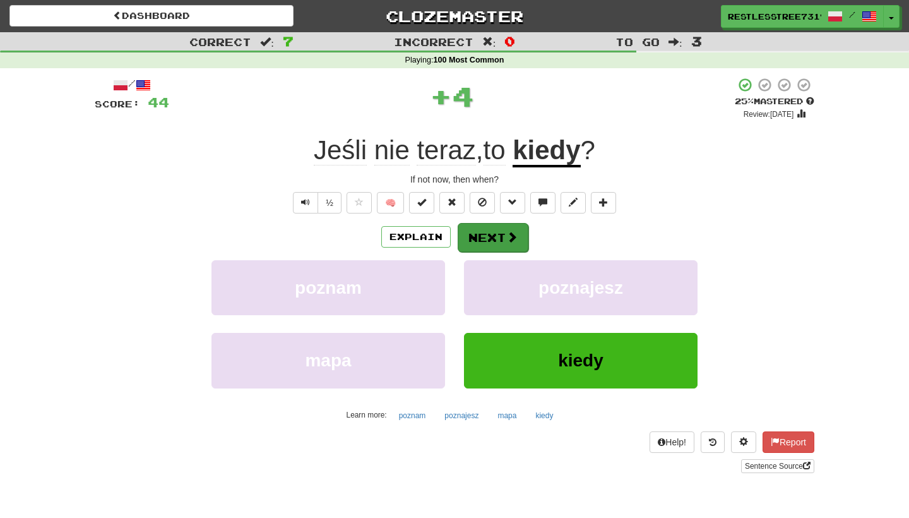
click at [501, 228] on button "Next" at bounding box center [493, 237] width 71 height 29
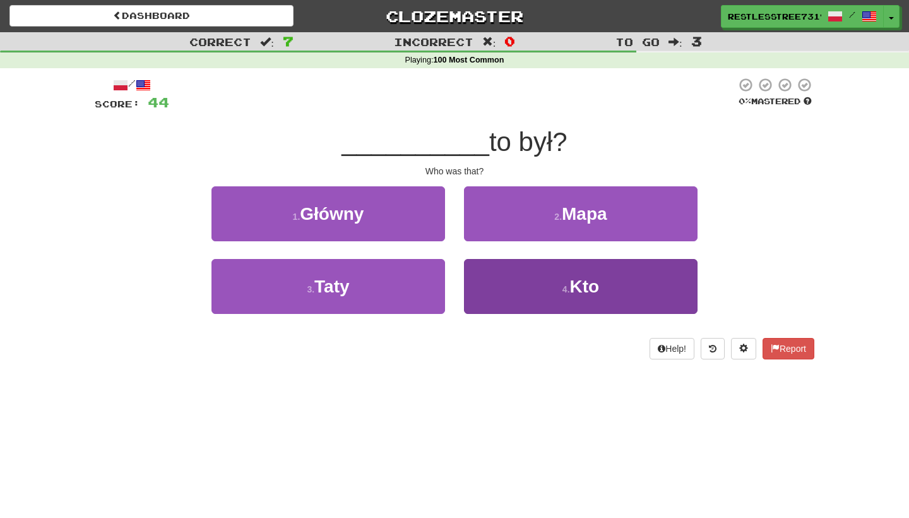
click at [521, 294] on button "4 . Kto" at bounding box center [581, 286] width 234 height 55
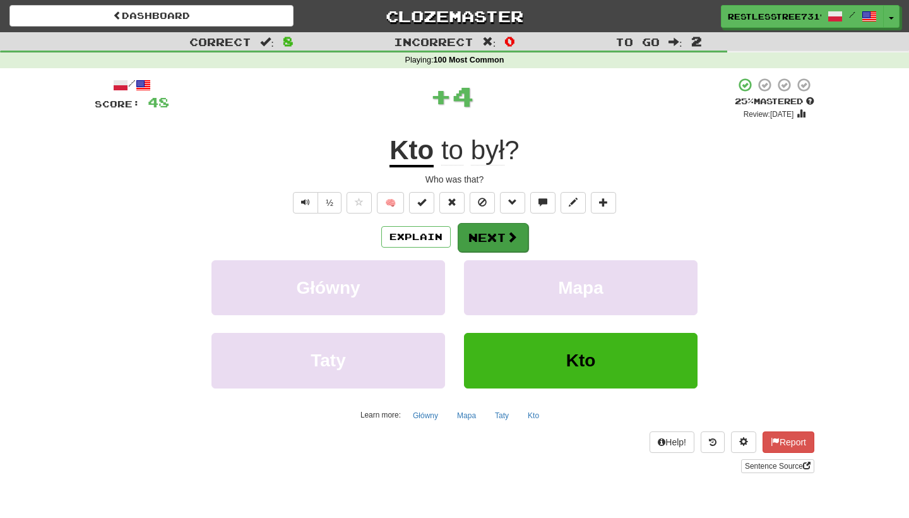
click at [495, 241] on button "Next" at bounding box center [493, 237] width 71 height 29
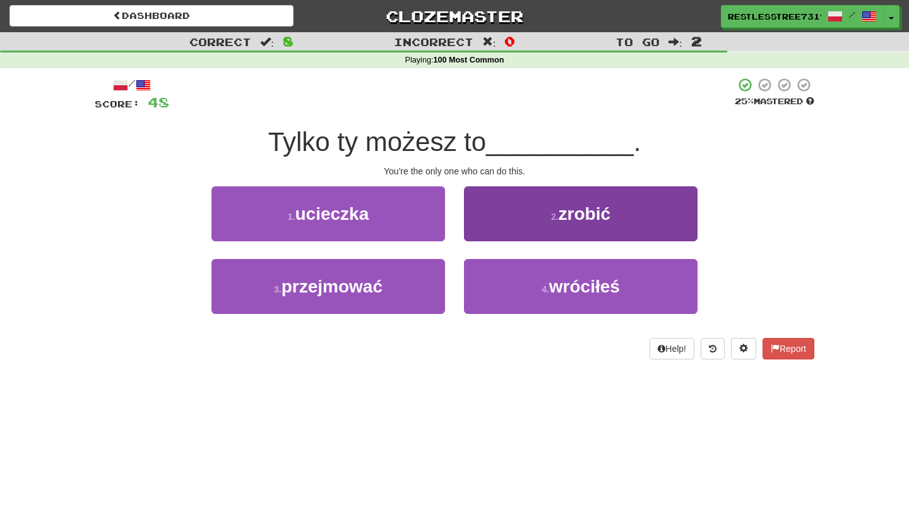
click at [522, 227] on button "2 . zrobić" at bounding box center [581, 213] width 234 height 55
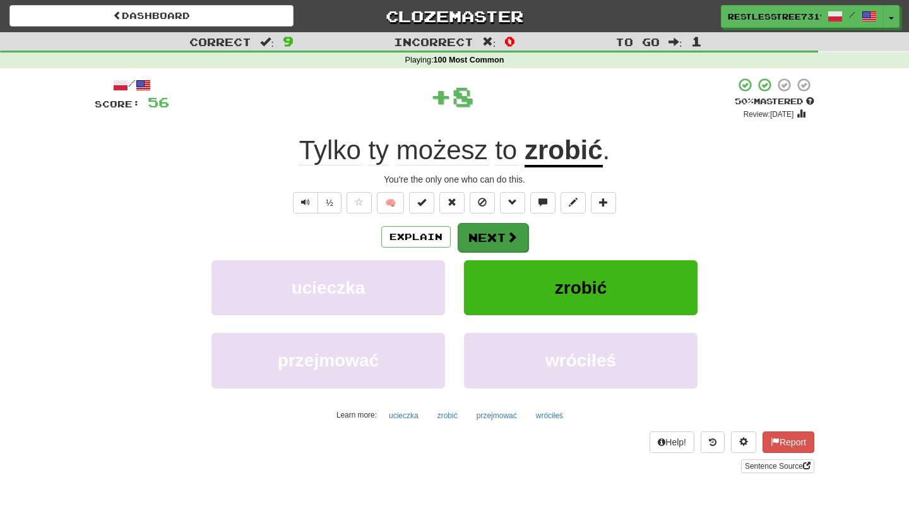
click at [515, 234] on span at bounding box center [511, 236] width 11 height 11
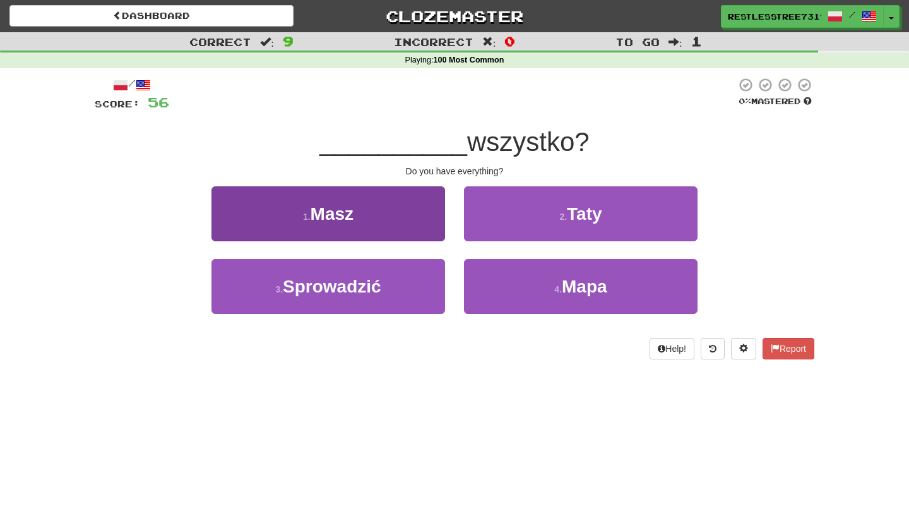
click at [427, 219] on button "1 . Masz" at bounding box center [329, 213] width 234 height 55
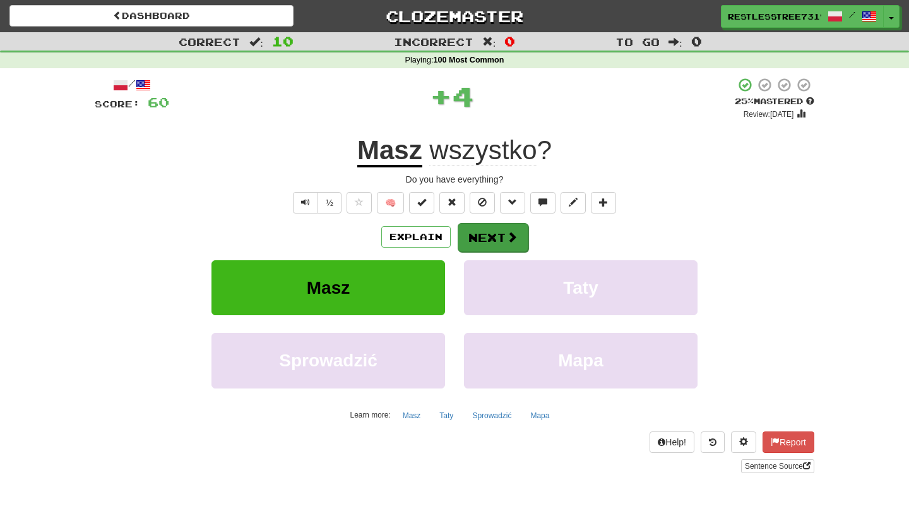
click at [490, 234] on button "Next" at bounding box center [493, 237] width 71 height 29
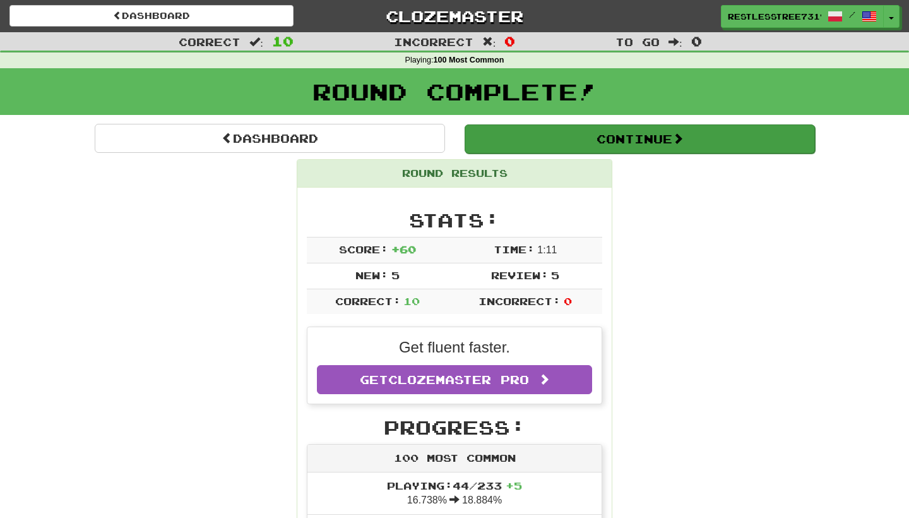
click at [621, 146] on button "Continue" at bounding box center [640, 138] width 350 height 29
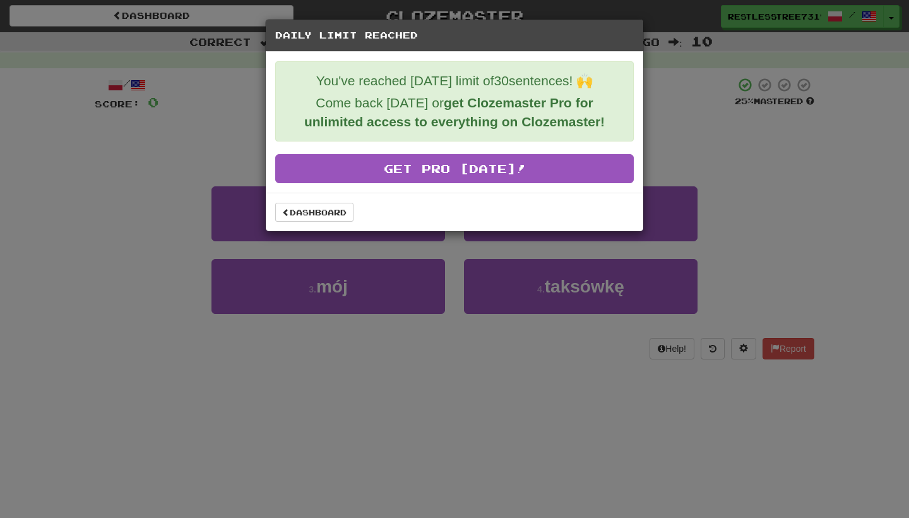
click at [320, 223] on div "Dashboard" at bounding box center [455, 212] width 378 height 39
